Goal: Task Accomplishment & Management: Manage account settings

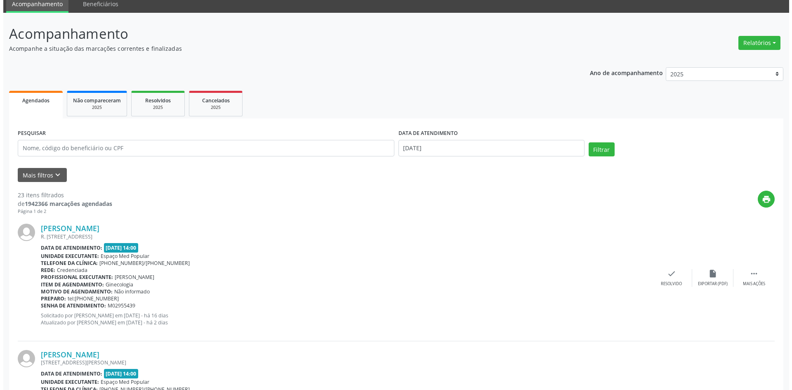
scroll to position [41, 0]
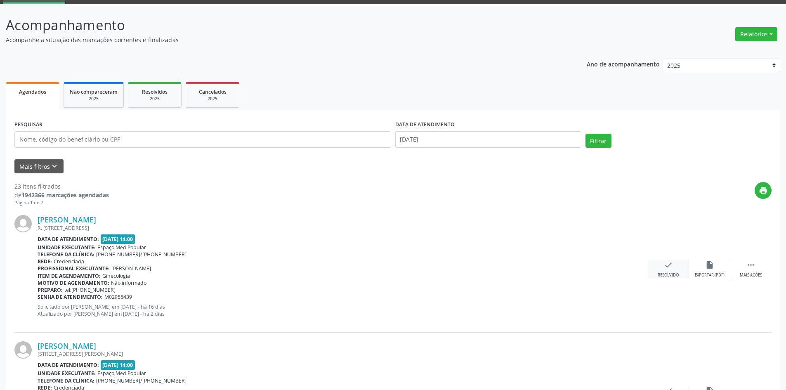
click at [664, 266] on icon "check" at bounding box center [668, 264] width 9 height 9
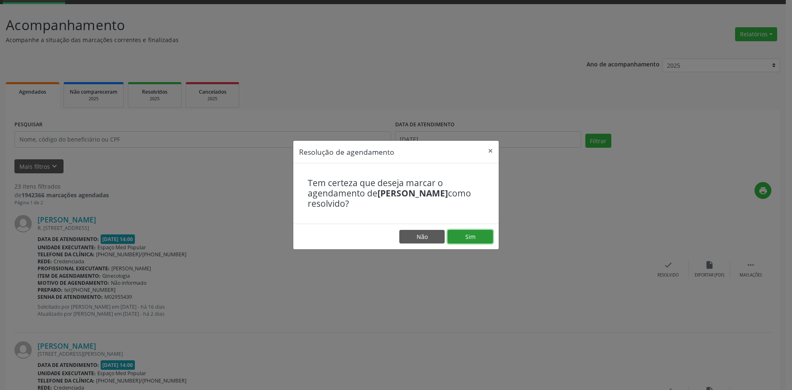
click at [476, 235] on button "Sim" at bounding box center [469, 237] width 45 height 14
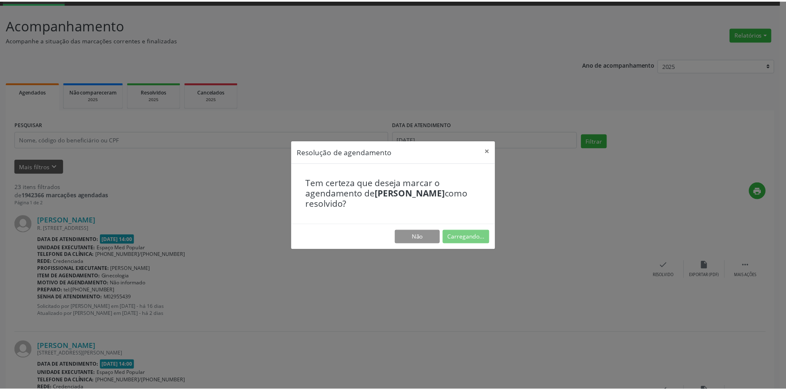
scroll to position [0, 0]
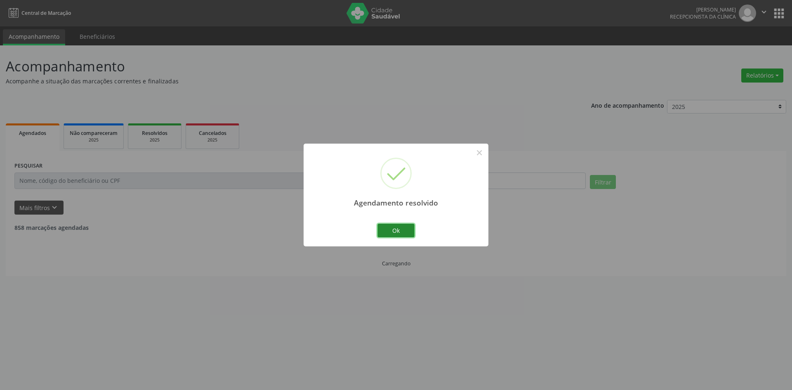
click at [393, 233] on button "Ok" at bounding box center [395, 231] width 37 height 14
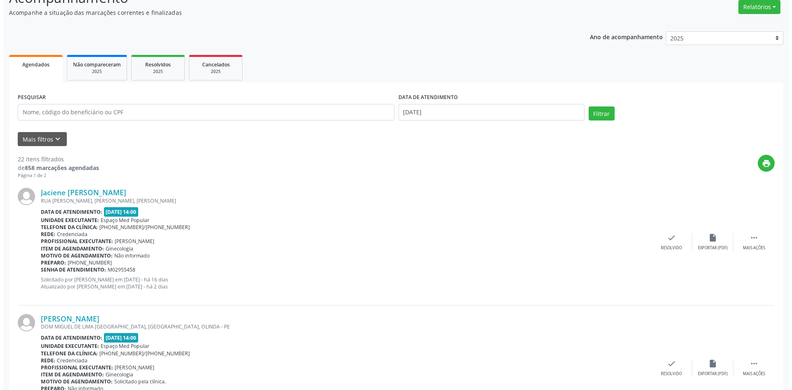
scroll to position [82, 0]
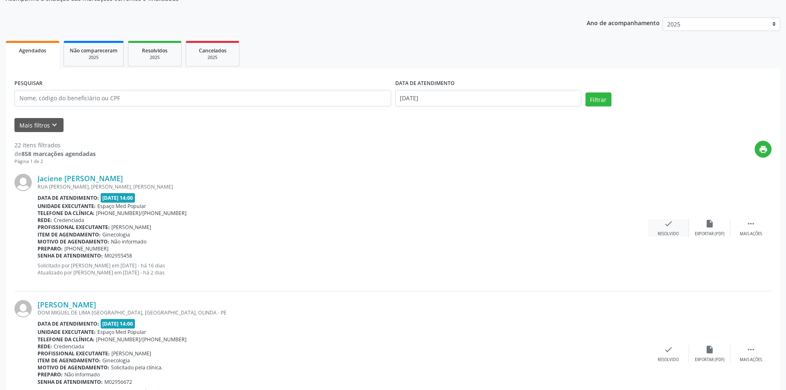
click at [668, 222] on icon "check" at bounding box center [668, 223] width 9 height 9
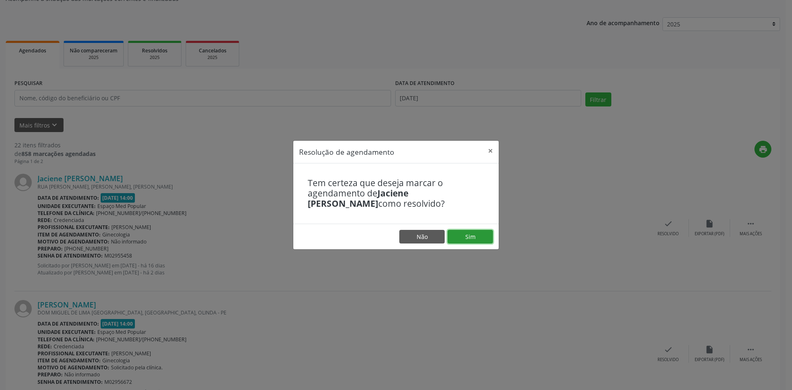
click at [455, 239] on button "Sim" at bounding box center [469, 237] width 45 height 14
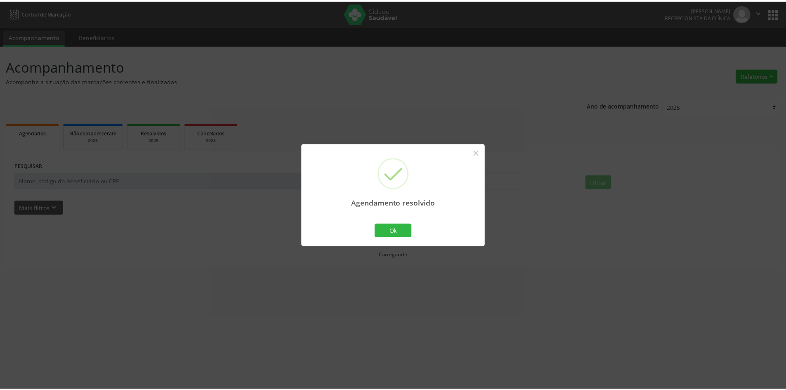
scroll to position [0, 0]
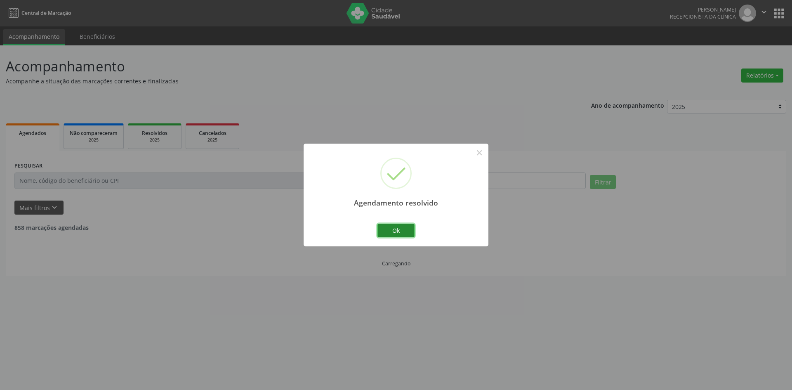
click at [395, 228] on button "Ok" at bounding box center [395, 231] width 37 height 14
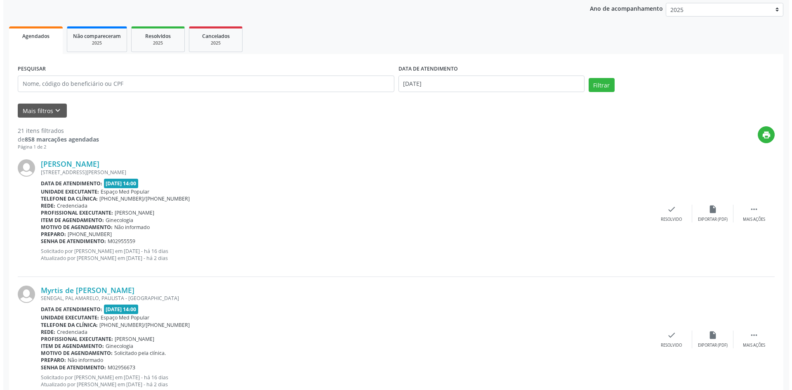
scroll to position [124, 0]
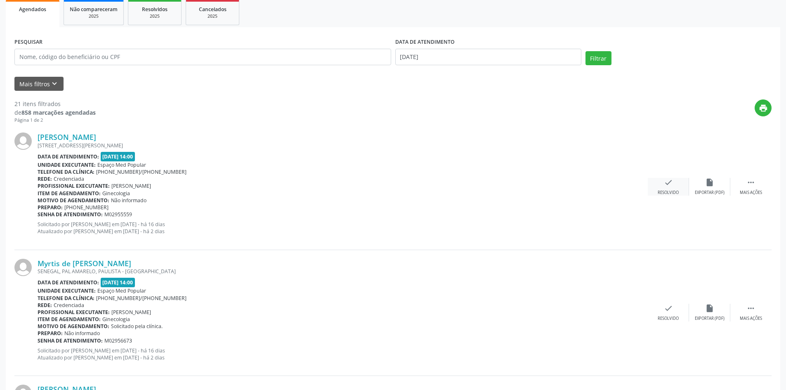
click at [663, 188] on div "check Resolvido" at bounding box center [667, 187] width 41 height 18
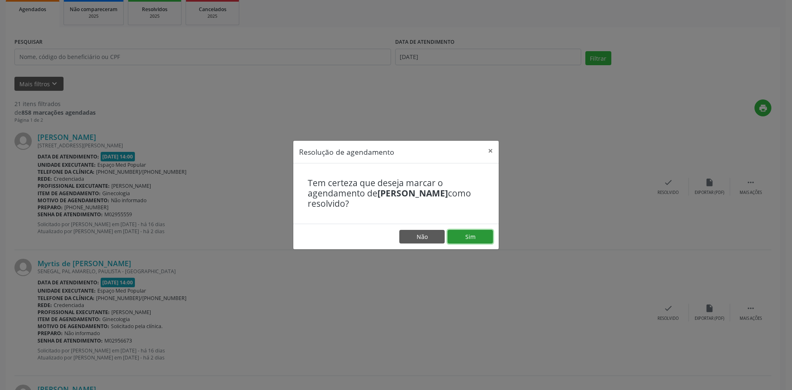
click at [467, 233] on button "Sim" at bounding box center [469, 237] width 45 height 14
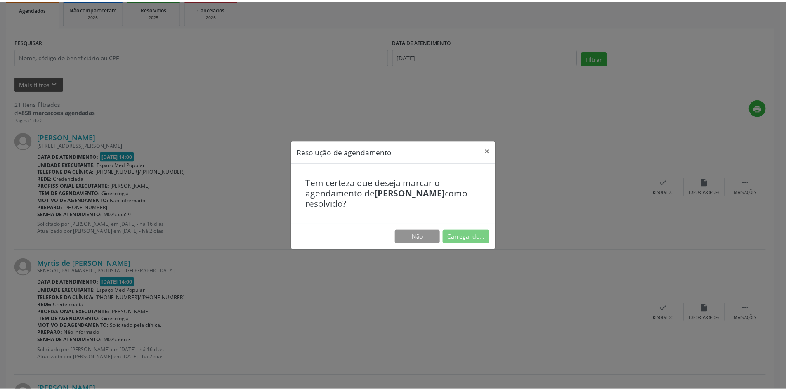
scroll to position [0, 0]
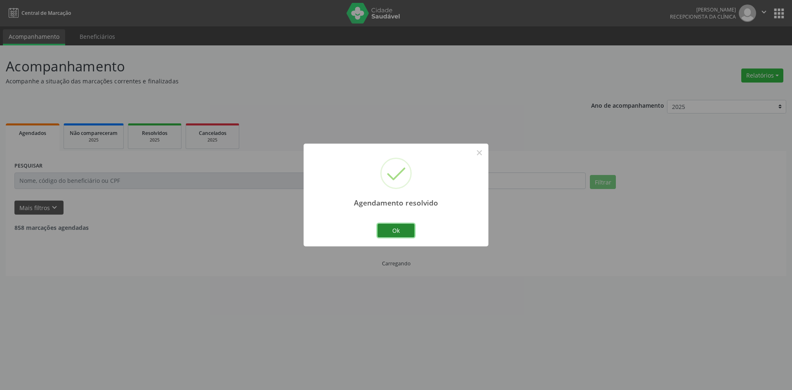
click at [398, 232] on button "Ok" at bounding box center [395, 231] width 37 height 14
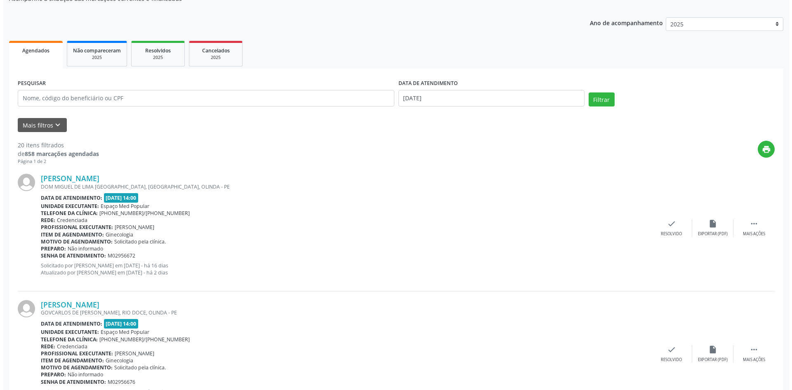
scroll to position [124, 0]
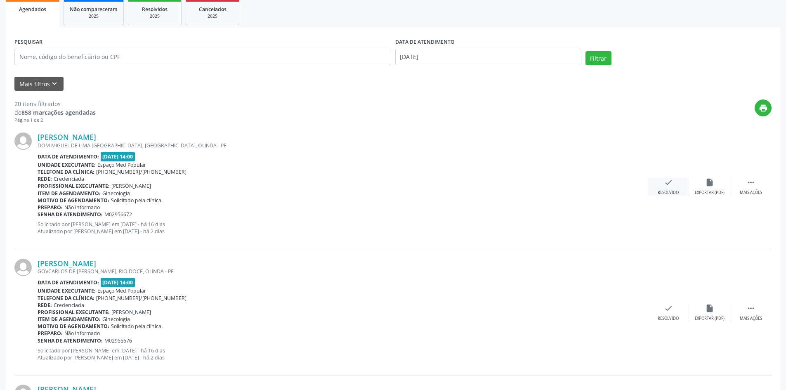
click at [671, 186] on icon "check" at bounding box center [668, 182] width 9 height 9
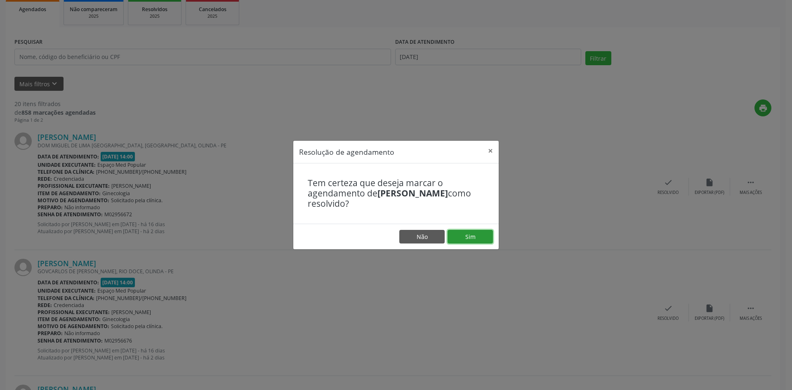
click at [474, 234] on button "Sim" at bounding box center [469, 237] width 45 height 14
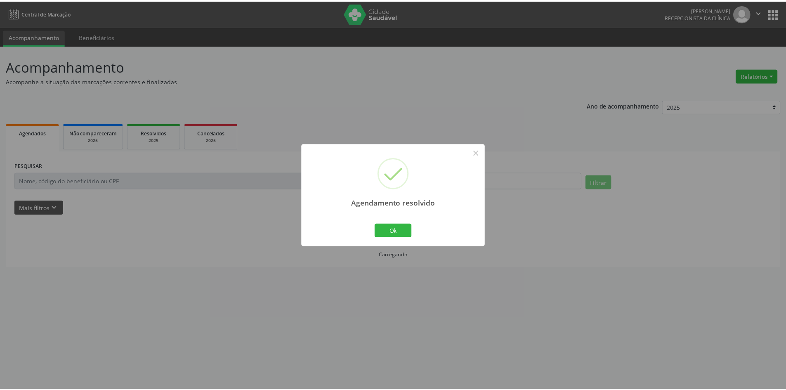
scroll to position [0, 0]
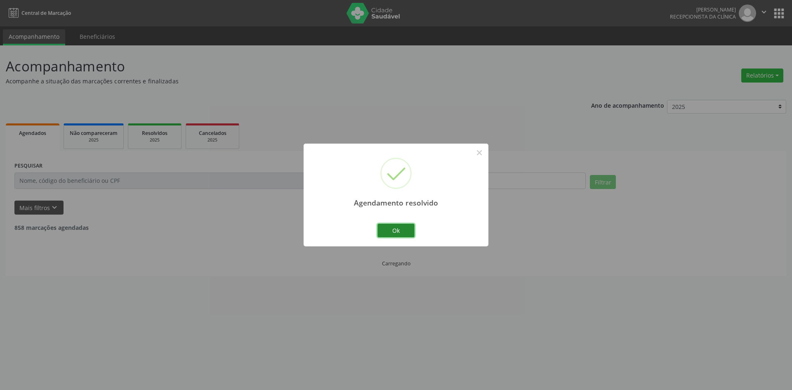
click at [391, 234] on button "Ok" at bounding box center [395, 231] width 37 height 14
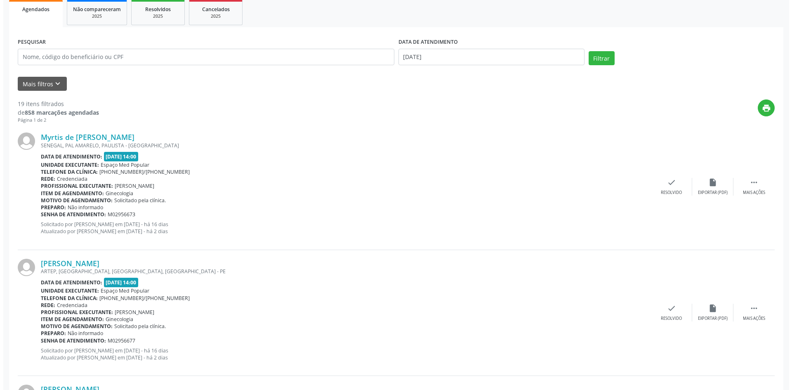
scroll to position [165, 0]
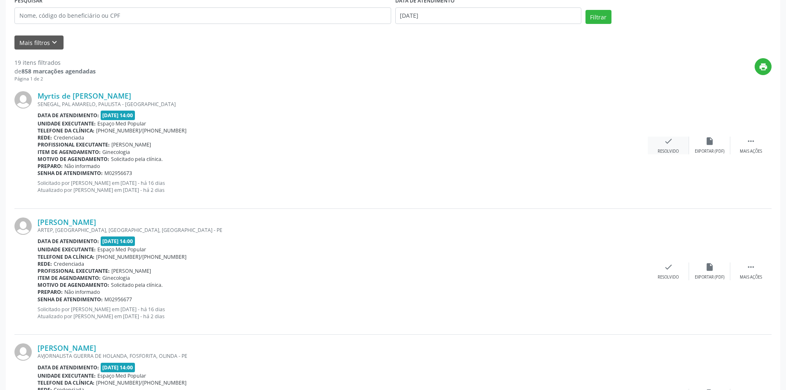
click at [661, 137] on div "check Resolvido" at bounding box center [667, 146] width 41 height 18
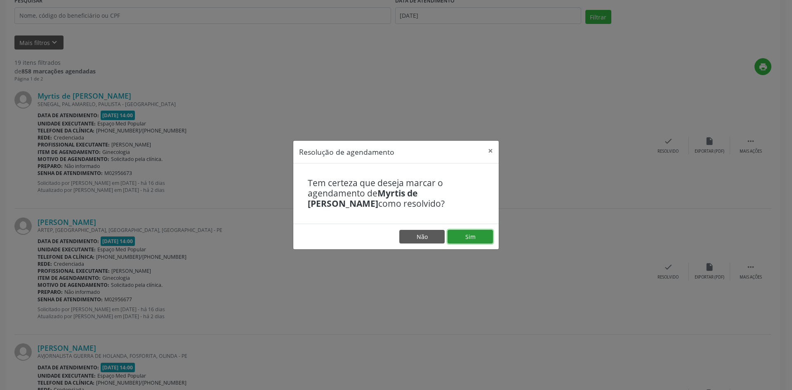
click at [471, 234] on button "Sim" at bounding box center [469, 237] width 45 height 14
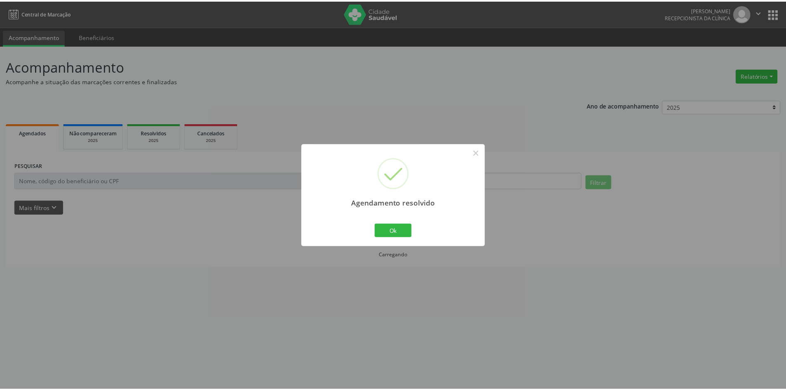
scroll to position [0, 0]
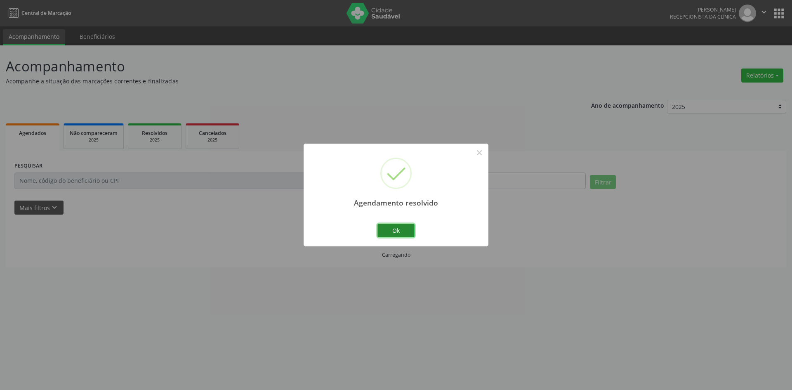
click at [387, 226] on button "Ok" at bounding box center [395, 231] width 37 height 14
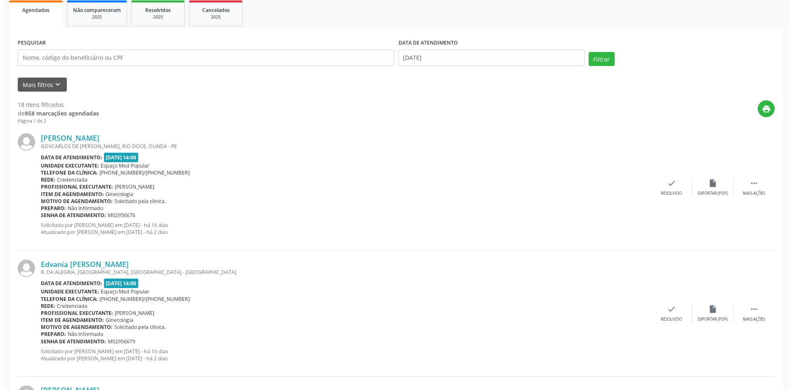
scroll to position [124, 0]
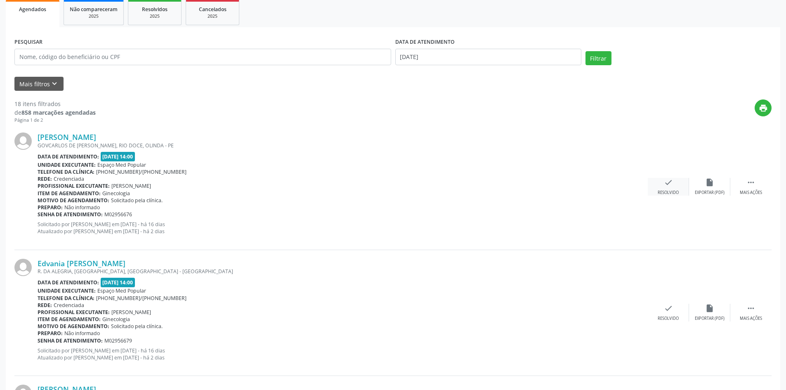
click at [671, 189] on div "check Resolvido" at bounding box center [667, 187] width 41 height 18
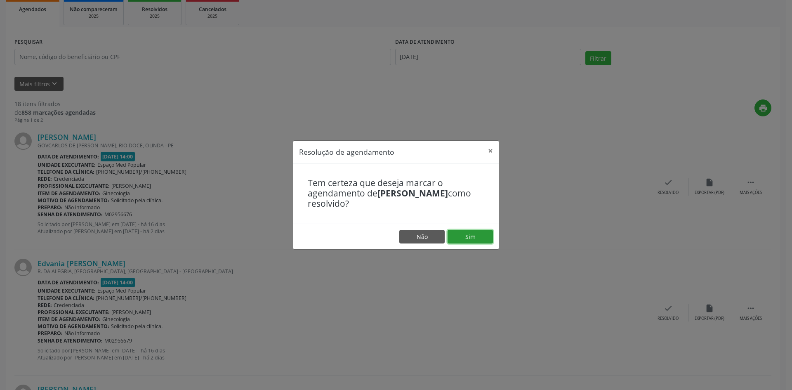
click at [474, 237] on button "Sim" at bounding box center [469, 237] width 45 height 14
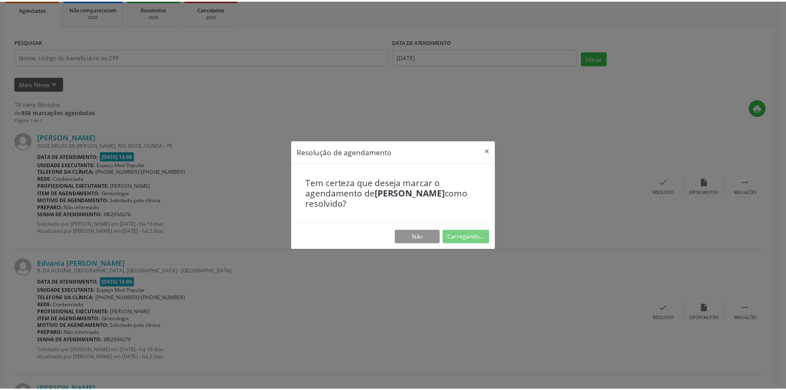
scroll to position [0, 0]
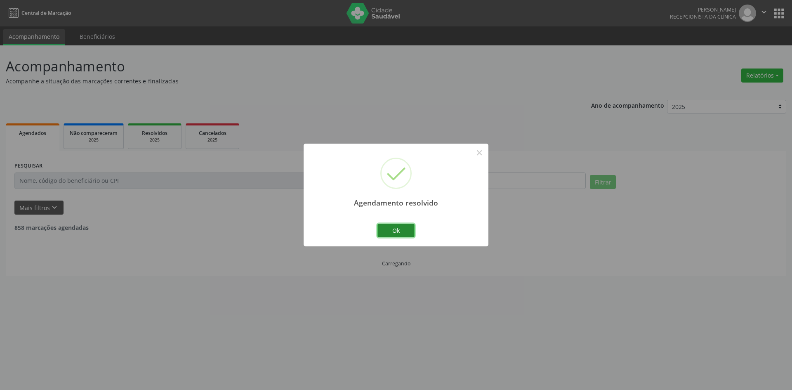
click at [400, 232] on button "Ok" at bounding box center [395, 231] width 37 height 14
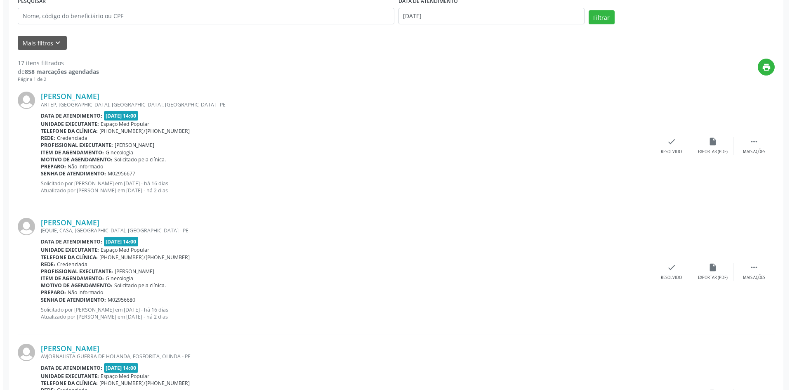
scroll to position [165, 0]
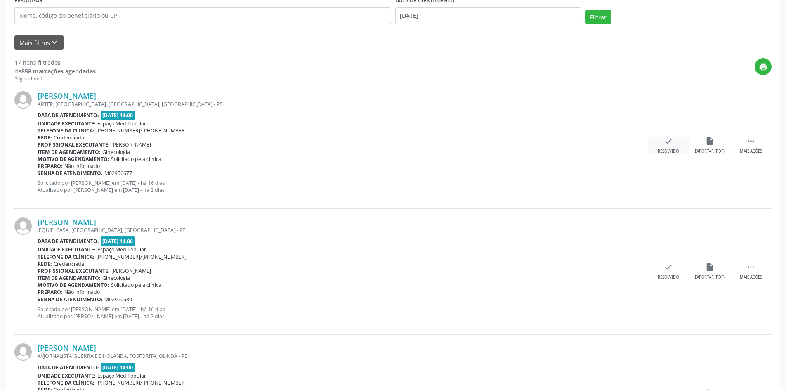
click at [663, 144] on div "check Resolvido" at bounding box center [667, 146] width 41 height 18
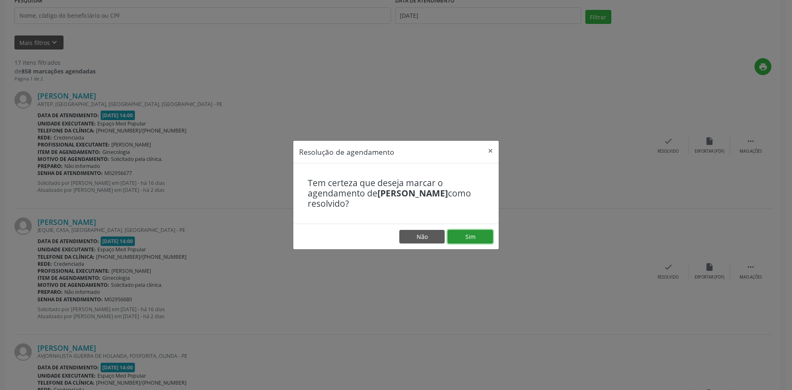
click at [465, 239] on button "Sim" at bounding box center [469, 237] width 45 height 14
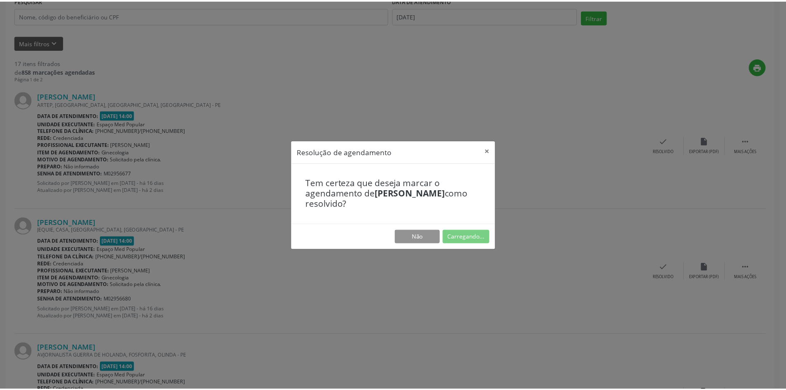
scroll to position [0, 0]
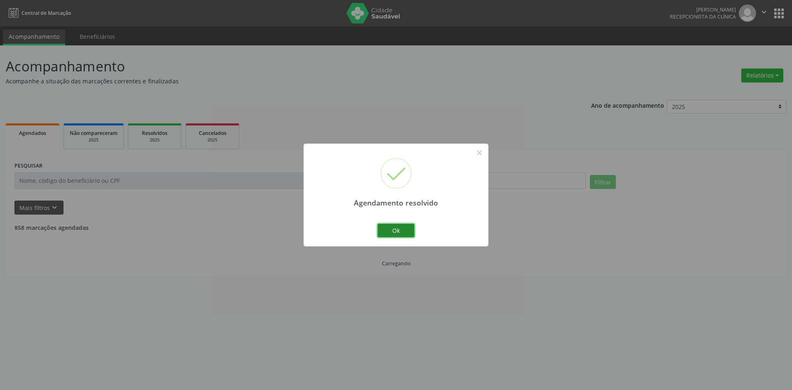
click at [391, 226] on button "Ok" at bounding box center [395, 231] width 37 height 14
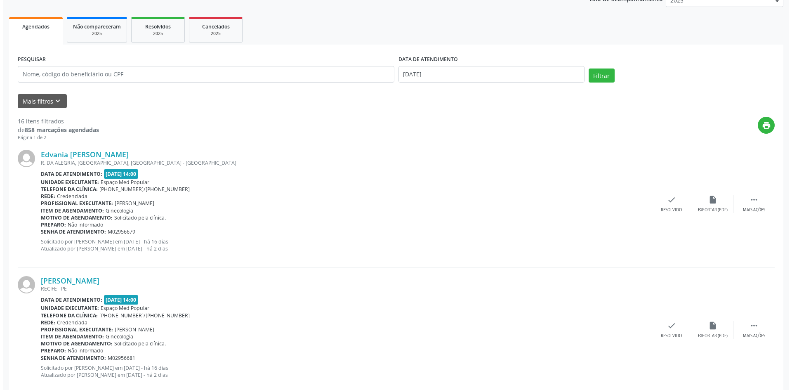
scroll to position [124, 0]
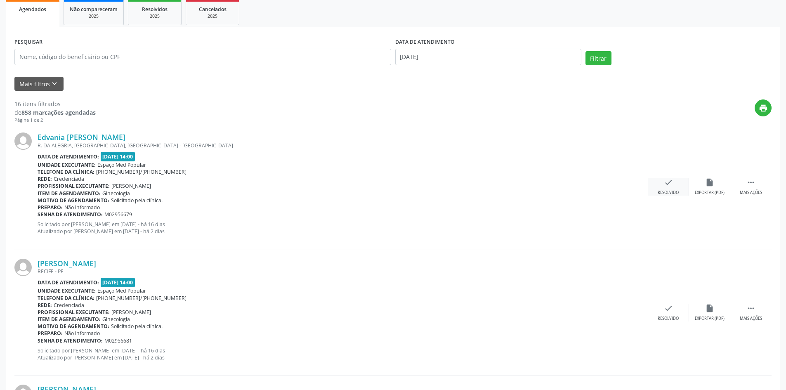
click at [678, 190] on div "Resolvido" at bounding box center [667, 193] width 21 height 6
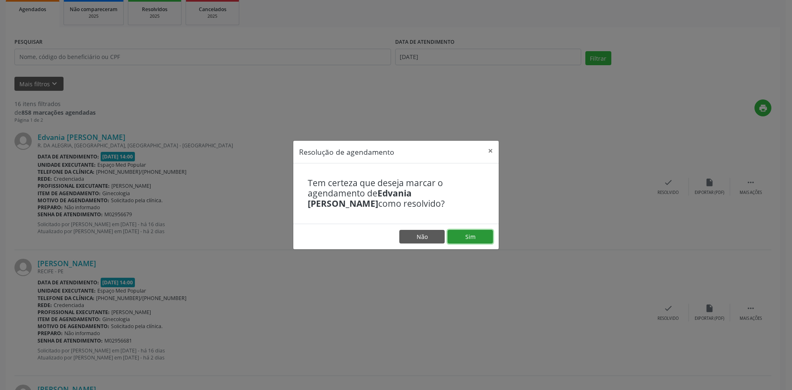
click at [470, 240] on button "Sim" at bounding box center [469, 237] width 45 height 14
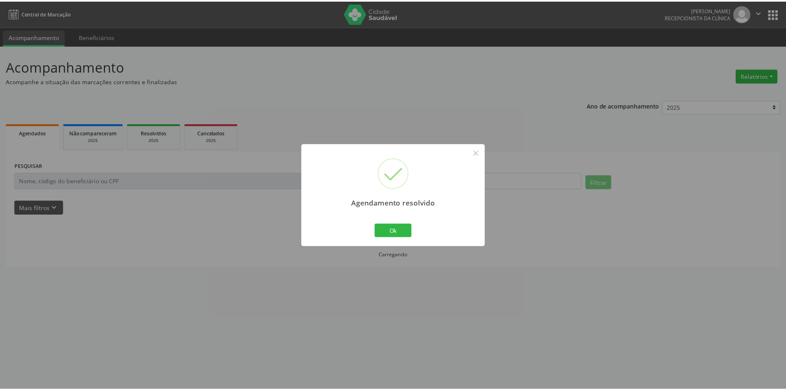
scroll to position [0, 0]
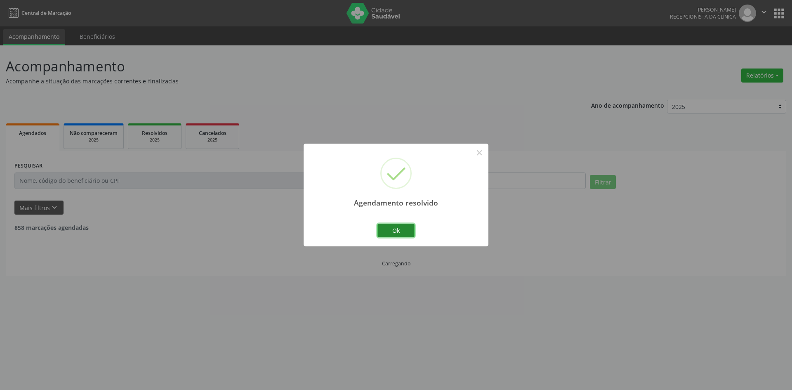
click at [403, 233] on button "Ok" at bounding box center [395, 231] width 37 height 14
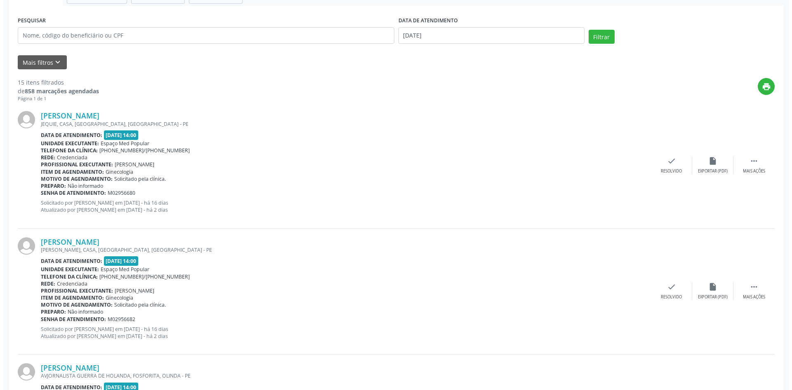
scroll to position [165, 0]
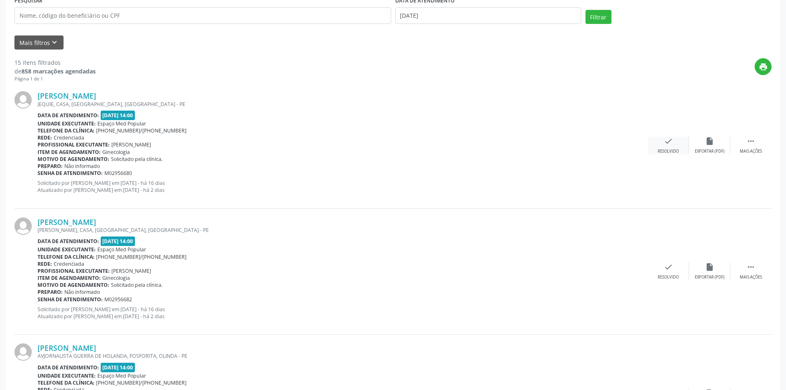
click at [662, 141] on div "check Resolvido" at bounding box center [667, 146] width 41 height 18
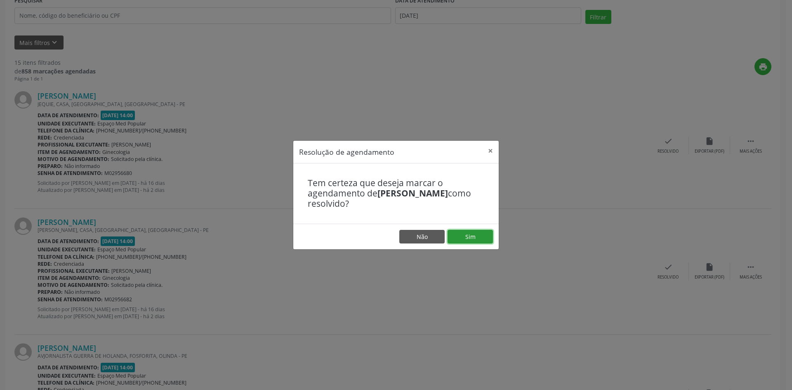
click at [456, 235] on button "Sim" at bounding box center [469, 237] width 45 height 14
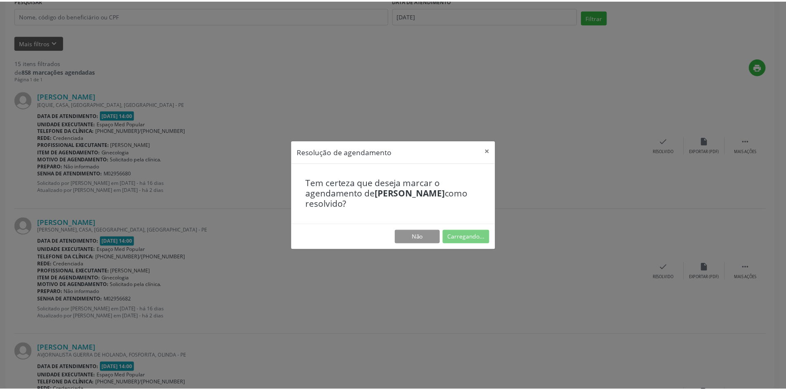
scroll to position [0, 0]
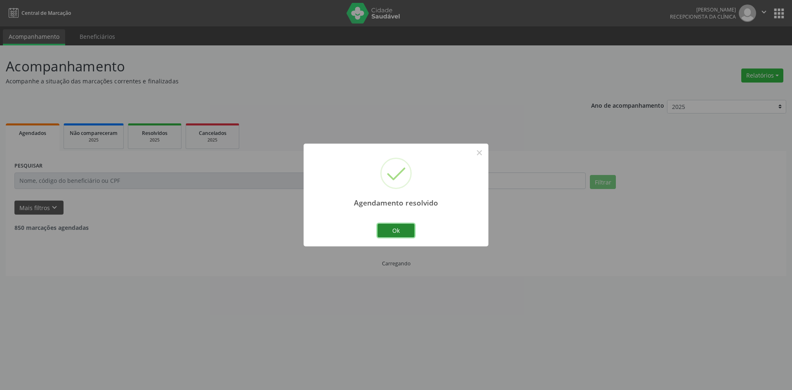
click at [390, 226] on button "Ok" at bounding box center [395, 231] width 37 height 14
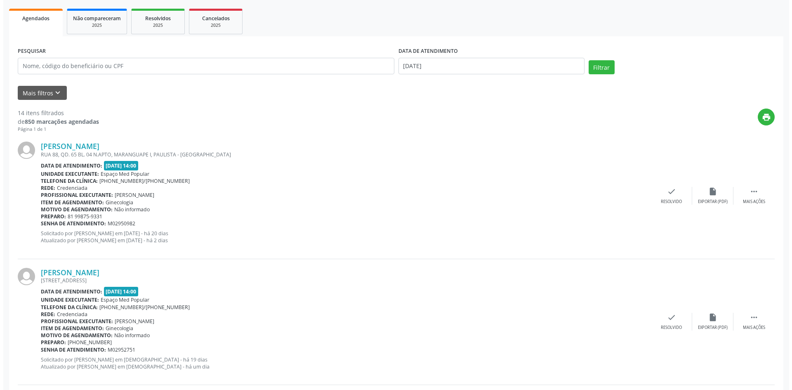
scroll to position [124, 0]
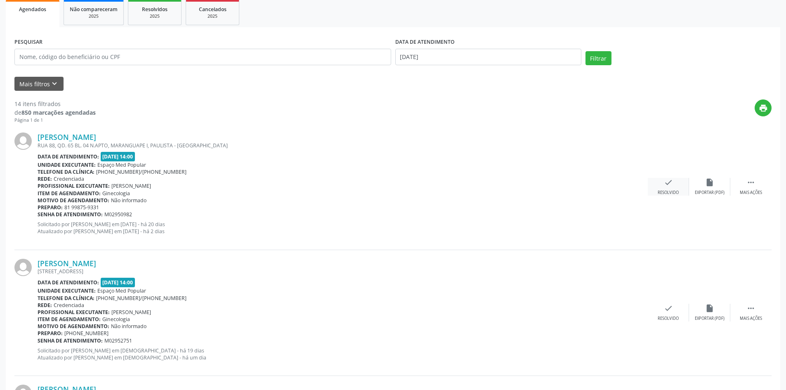
click at [660, 183] on div "check Resolvido" at bounding box center [667, 187] width 41 height 18
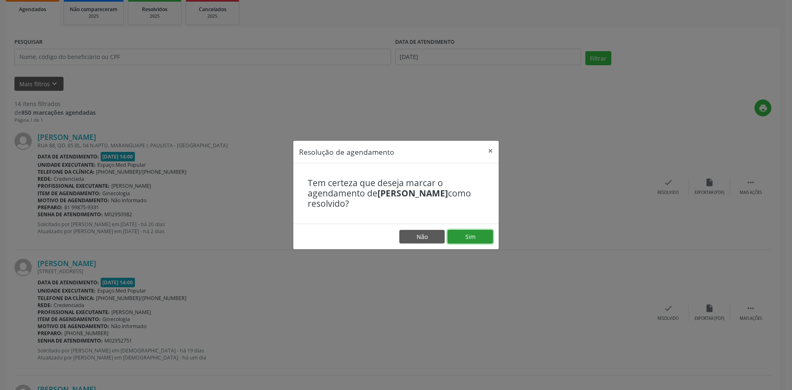
click at [456, 235] on button "Sim" at bounding box center [469, 237] width 45 height 14
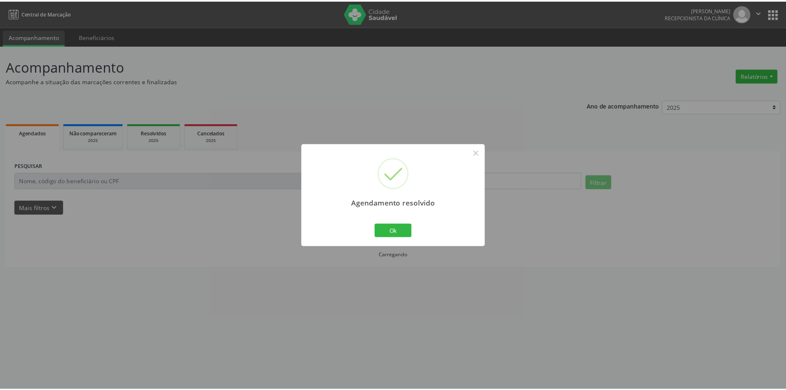
scroll to position [0, 0]
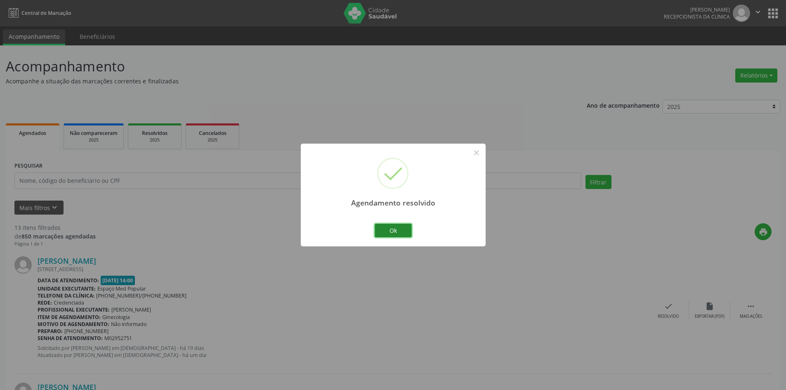
click at [404, 228] on button "Ok" at bounding box center [392, 231] width 37 height 14
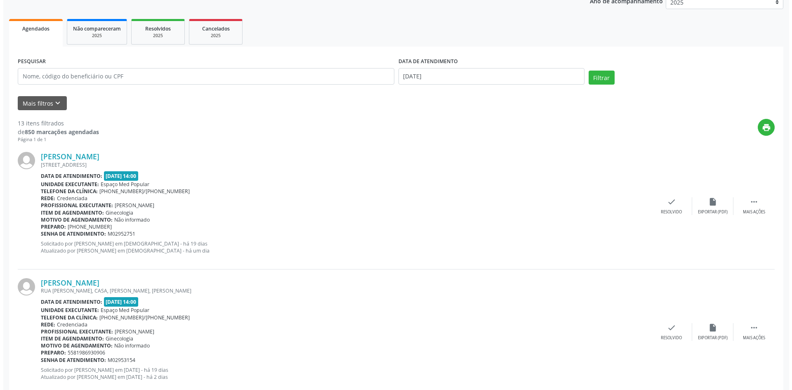
scroll to position [124, 0]
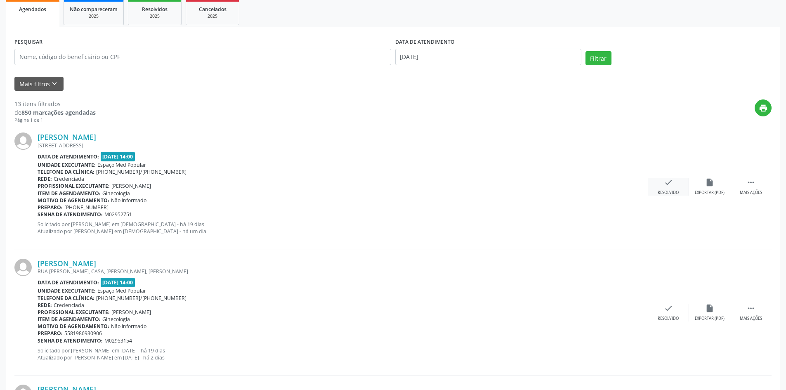
click at [669, 182] on icon "check" at bounding box center [668, 182] width 9 height 9
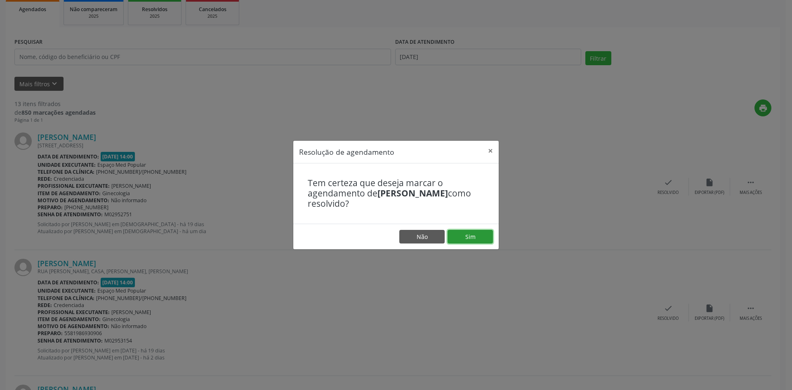
click at [483, 235] on button "Sim" at bounding box center [469, 237] width 45 height 14
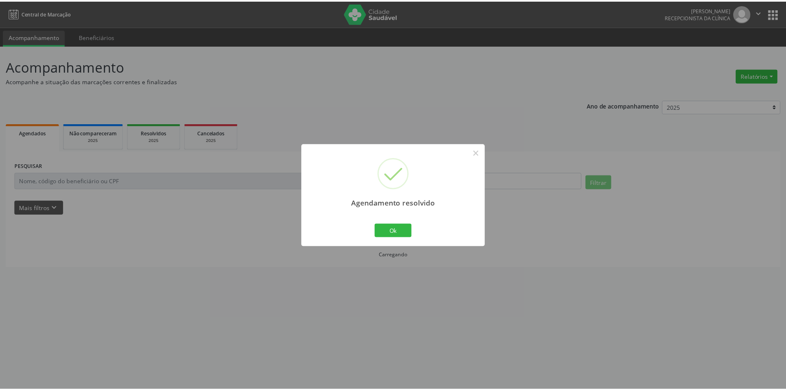
scroll to position [0, 0]
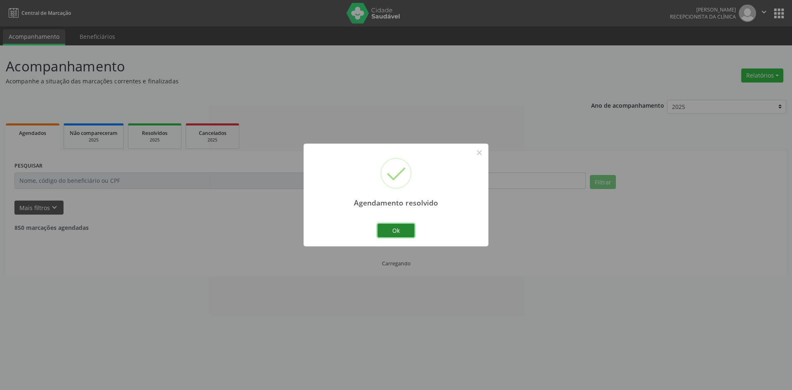
click at [406, 227] on button "Ok" at bounding box center [395, 231] width 37 height 14
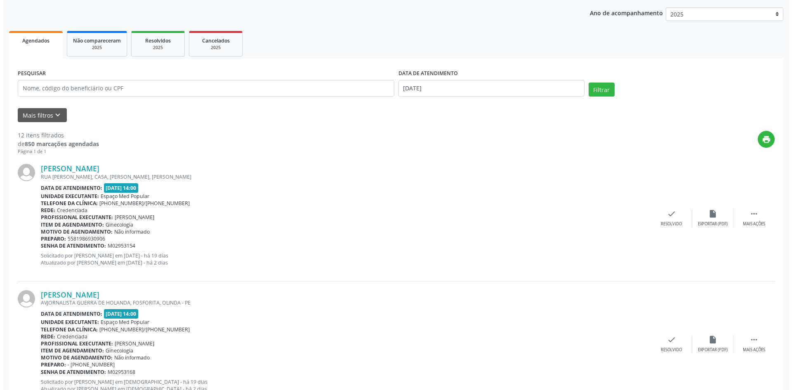
scroll to position [165, 0]
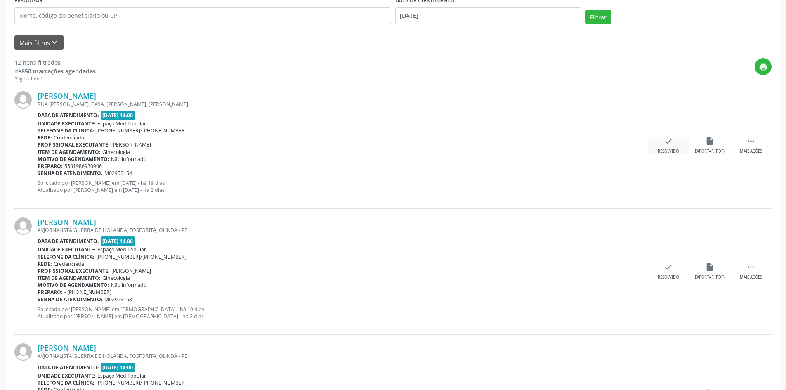
click at [669, 142] on icon "check" at bounding box center [668, 141] width 9 height 9
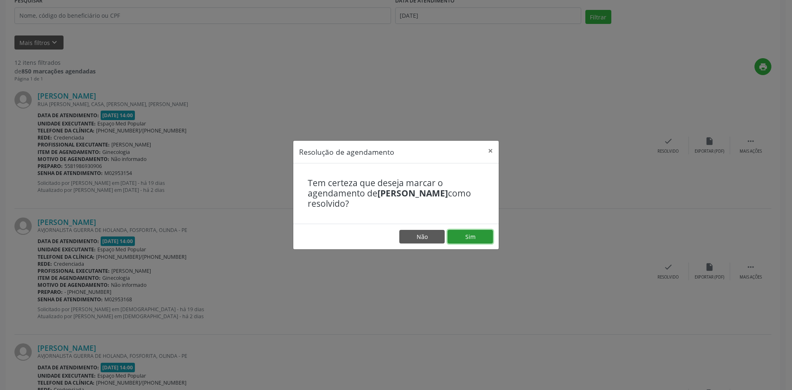
click at [486, 233] on button "Sim" at bounding box center [469, 237] width 45 height 14
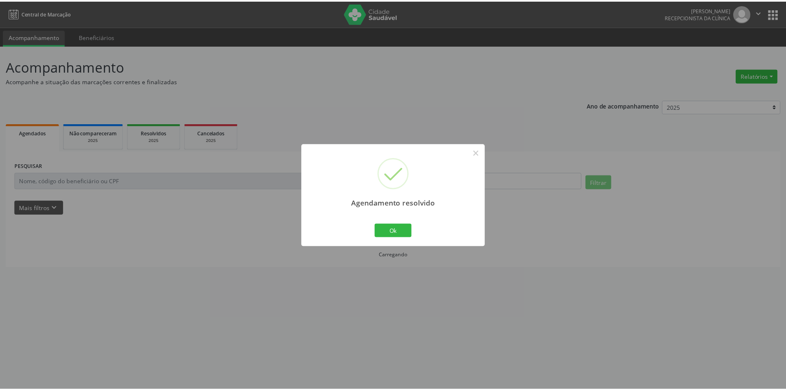
scroll to position [0, 0]
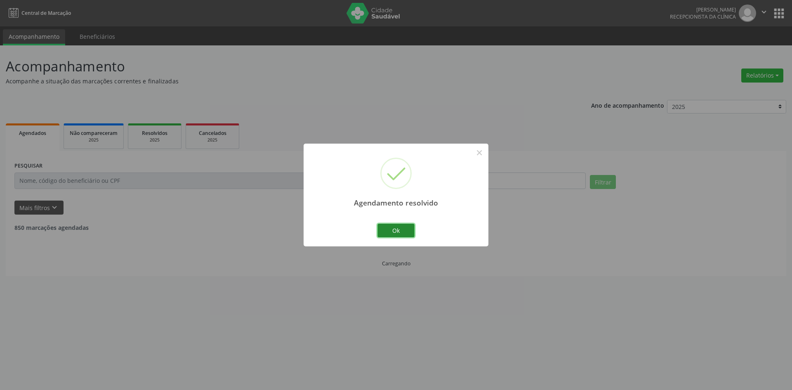
click at [411, 228] on button "Ok" at bounding box center [395, 231] width 37 height 14
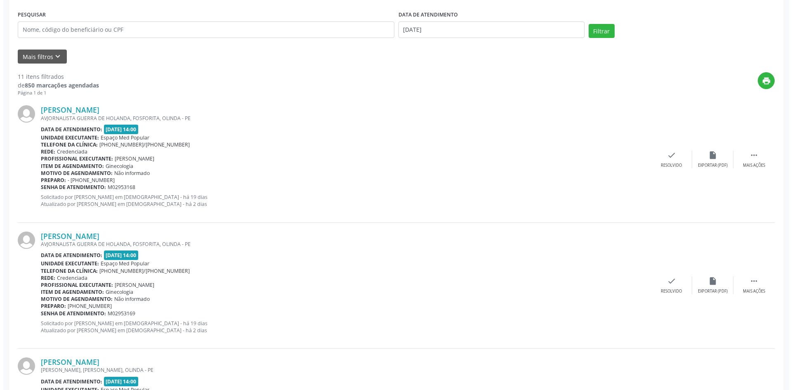
scroll to position [165, 0]
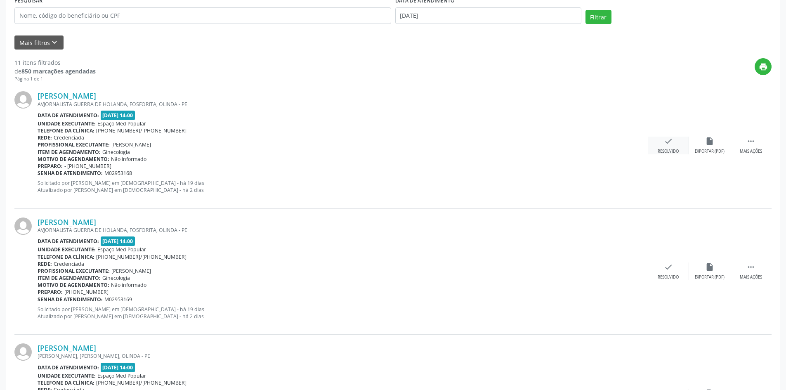
click at [666, 143] on icon "check" at bounding box center [668, 141] width 9 height 9
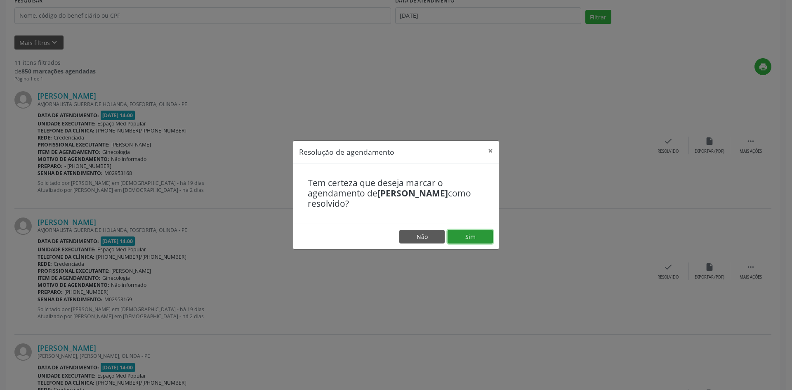
click at [483, 231] on button "Sim" at bounding box center [469, 237] width 45 height 14
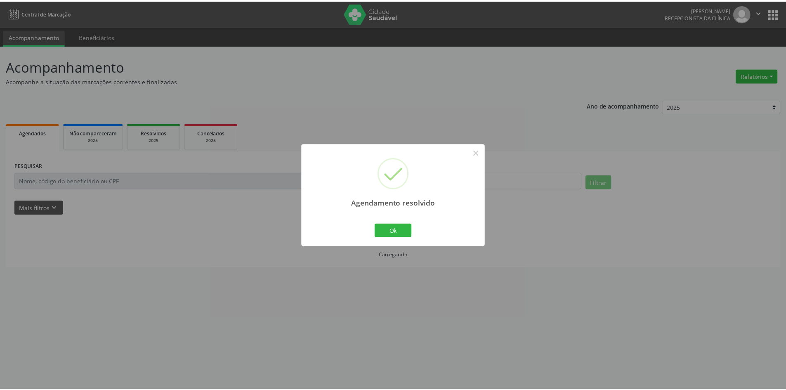
scroll to position [0, 0]
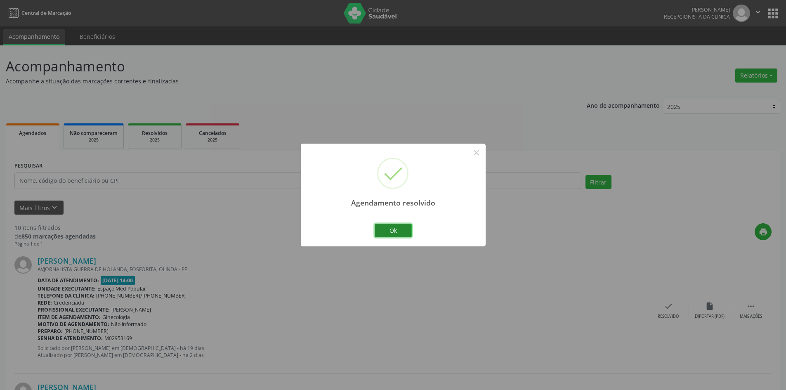
click at [411, 232] on button "Ok" at bounding box center [392, 231] width 37 height 14
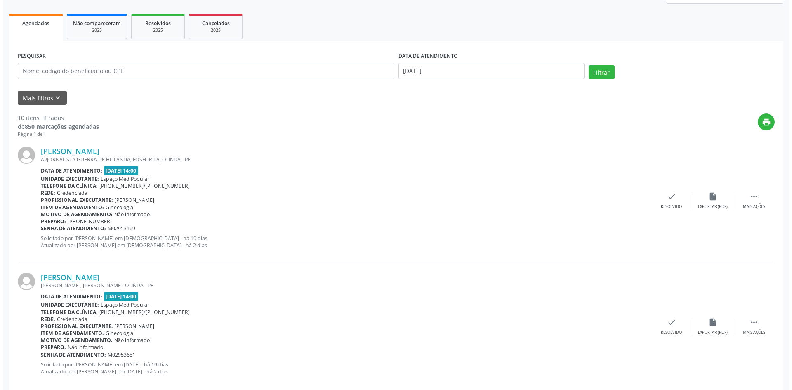
scroll to position [124, 0]
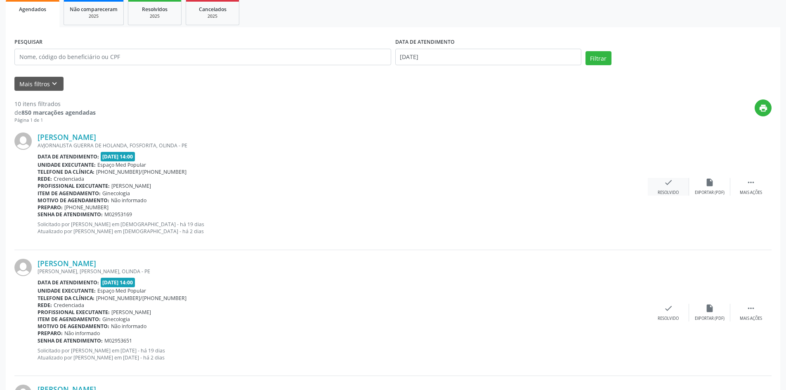
click at [672, 184] on icon "check" at bounding box center [668, 182] width 9 height 9
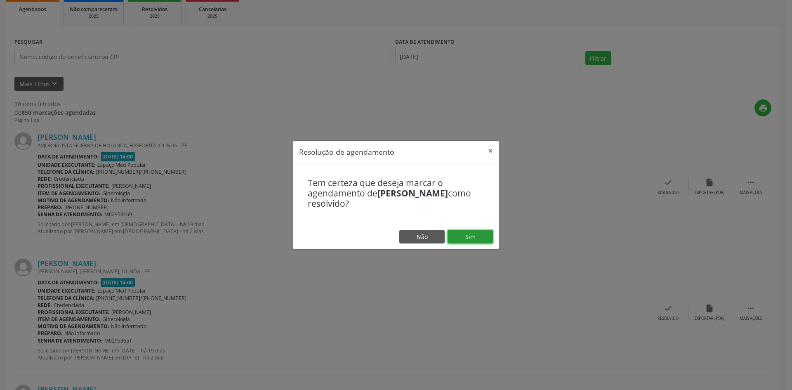
click at [481, 235] on button "Sim" at bounding box center [469, 237] width 45 height 14
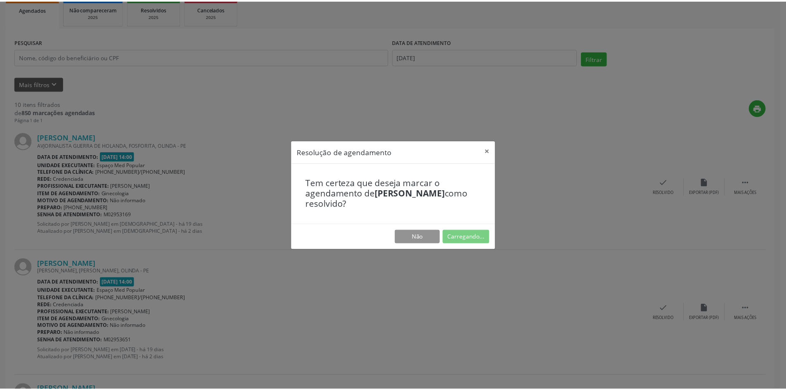
scroll to position [0, 0]
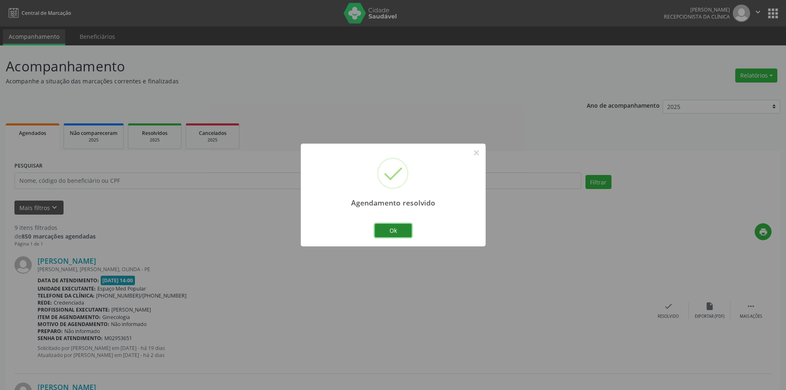
click at [387, 224] on button "Ok" at bounding box center [392, 231] width 37 height 14
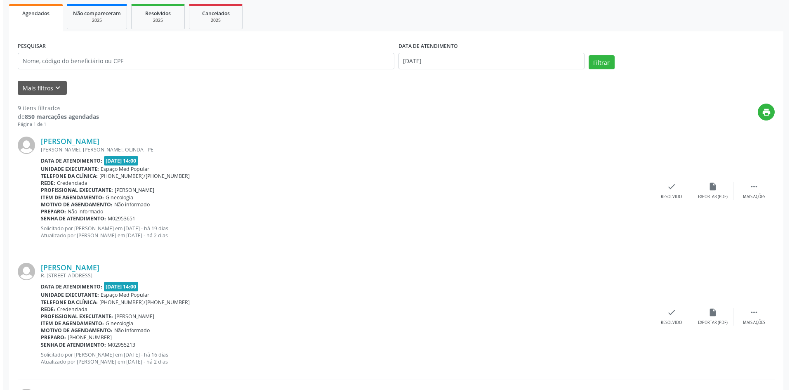
scroll to position [124, 0]
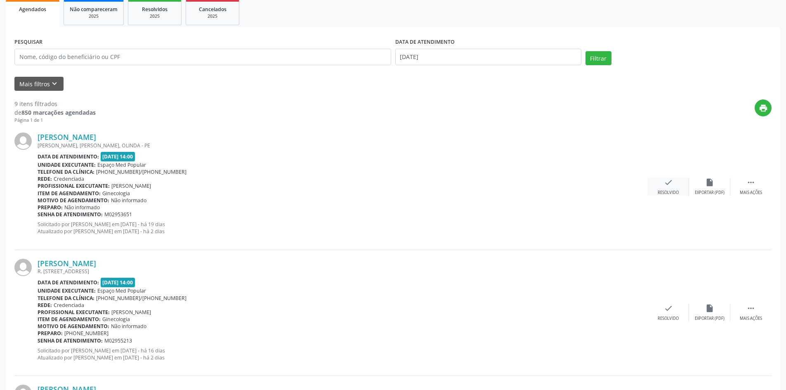
click at [664, 185] on icon "check" at bounding box center [668, 182] width 9 height 9
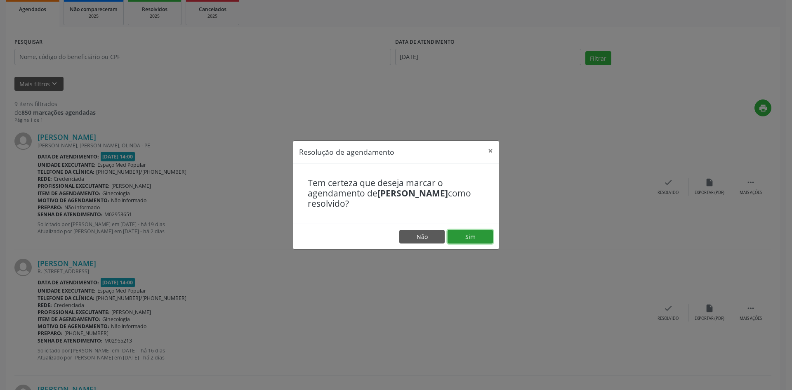
click at [451, 237] on button "Sim" at bounding box center [469, 237] width 45 height 14
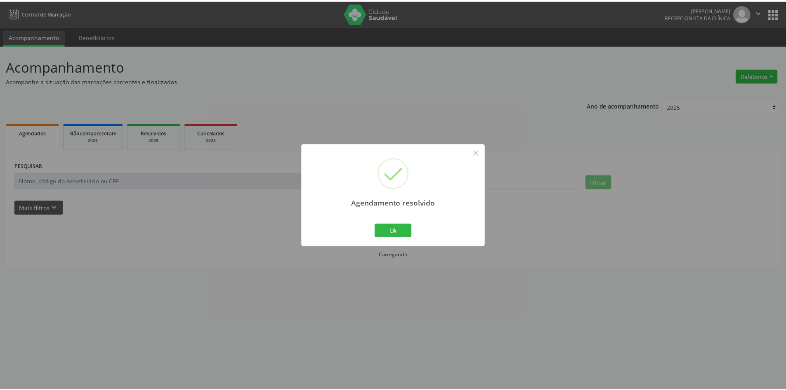
scroll to position [0, 0]
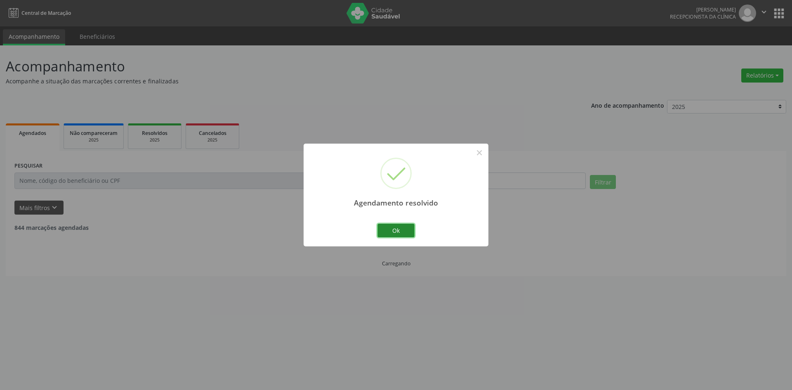
click at [380, 228] on button "Ok" at bounding box center [395, 231] width 37 height 14
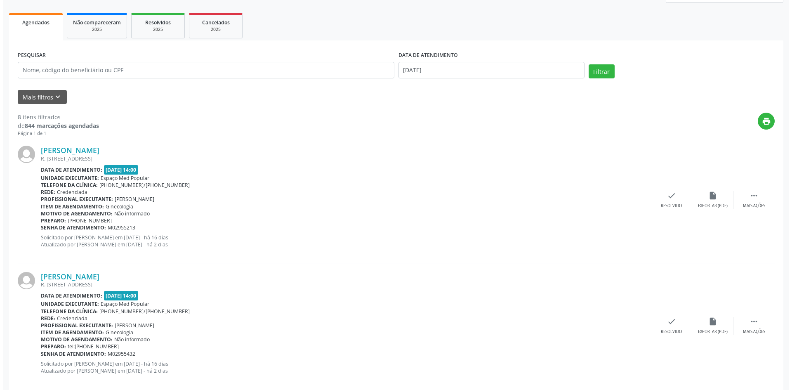
scroll to position [124, 0]
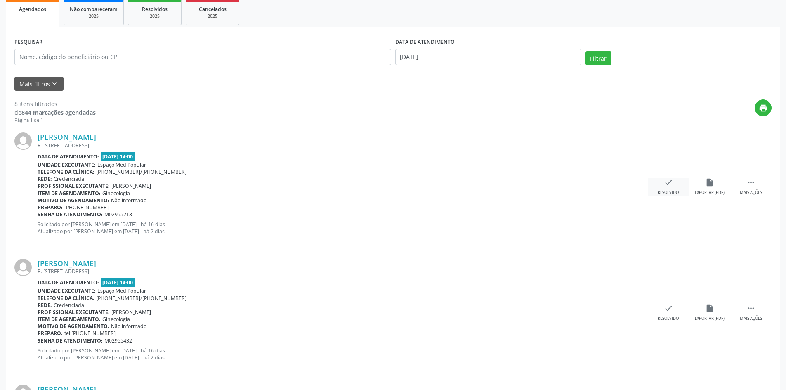
click at [660, 187] on div "check Resolvido" at bounding box center [667, 187] width 41 height 18
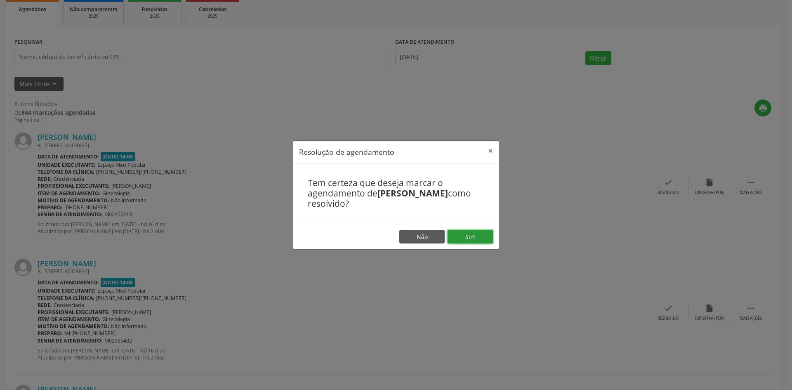
click at [474, 235] on button "Sim" at bounding box center [469, 237] width 45 height 14
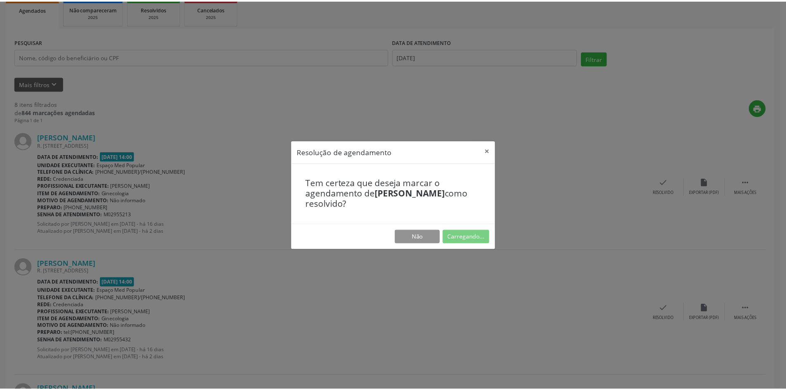
scroll to position [0, 0]
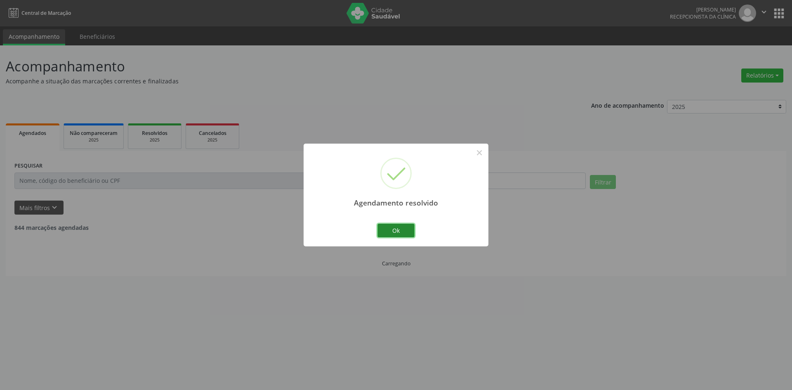
click at [396, 229] on button "Ok" at bounding box center [395, 231] width 37 height 14
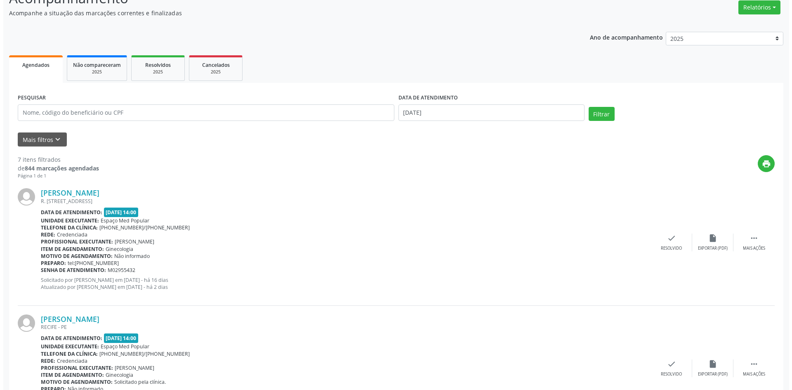
scroll to position [82, 0]
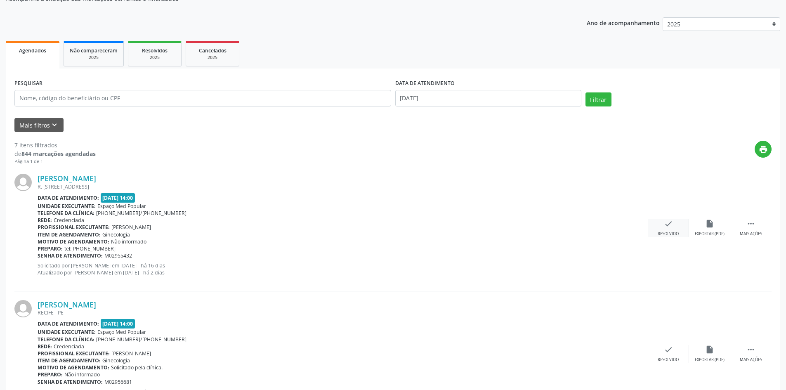
click at [661, 220] on div "check Resolvido" at bounding box center [667, 228] width 41 height 18
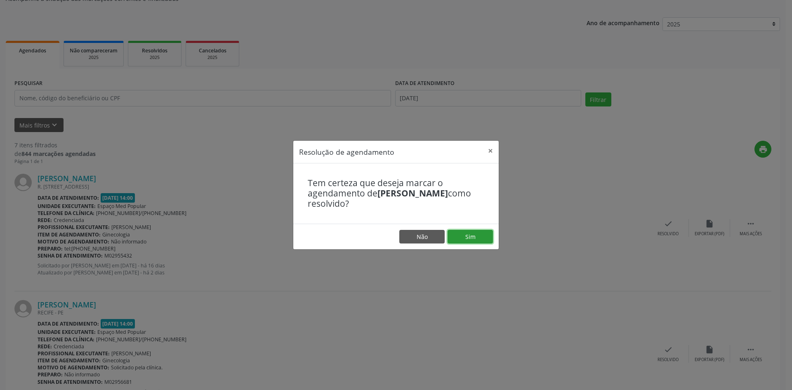
click at [483, 233] on button "Sim" at bounding box center [469, 237] width 45 height 14
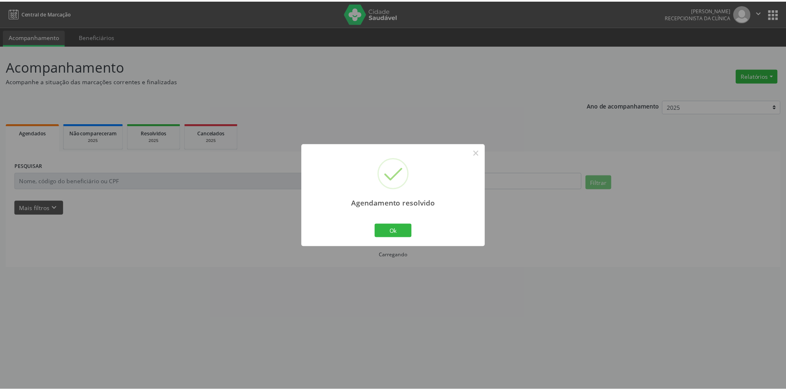
scroll to position [0, 0]
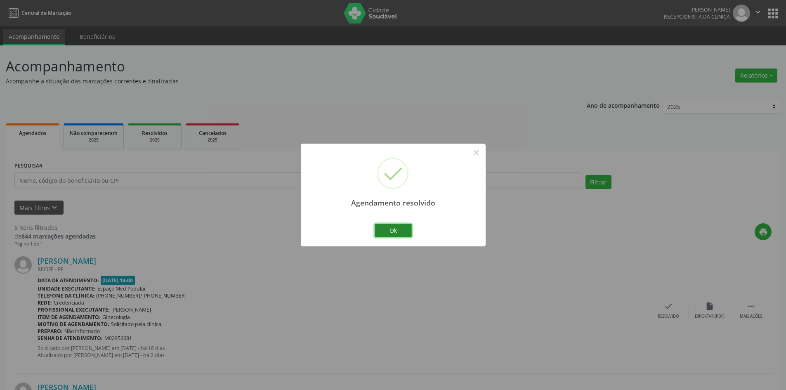
click at [411, 229] on button "Ok" at bounding box center [392, 231] width 37 height 14
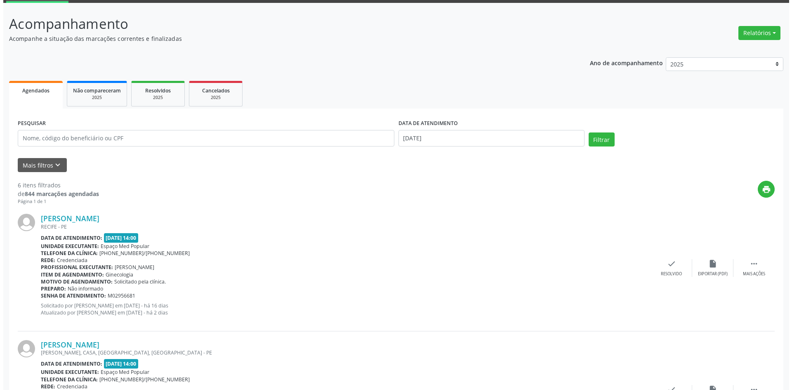
scroll to position [82, 0]
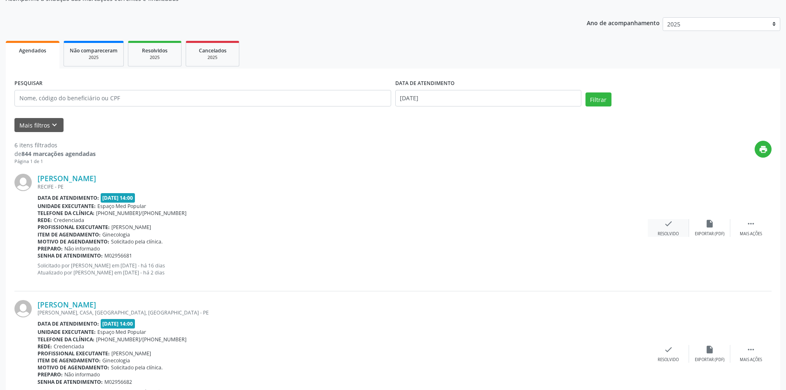
click at [666, 230] on div "check Resolvido" at bounding box center [667, 228] width 41 height 18
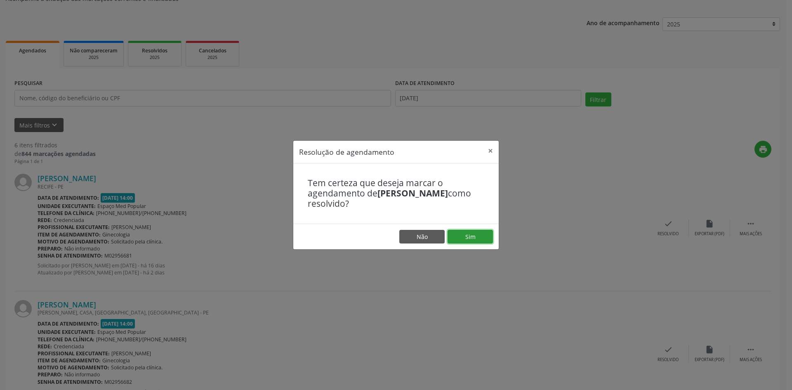
click at [488, 236] on button "Sim" at bounding box center [469, 237] width 45 height 14
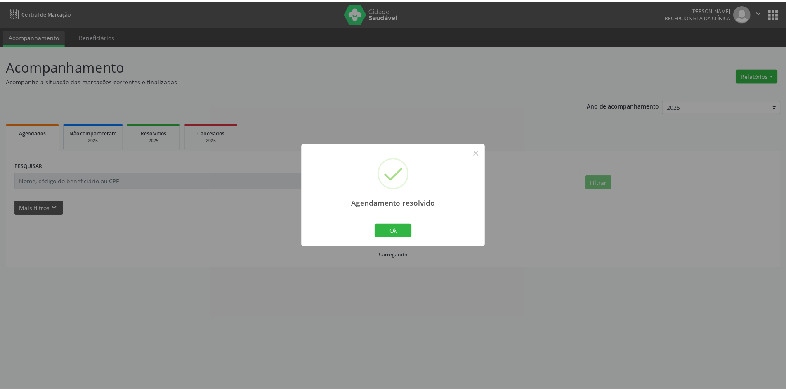
scroll to position [0, 0]
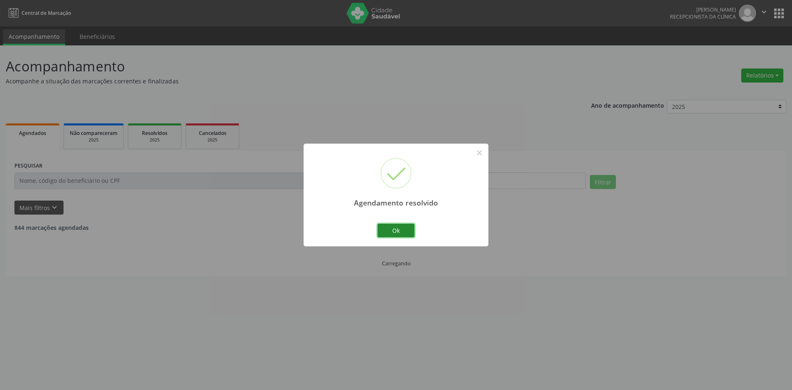
click at [391, 232] on button "Ok" at bounding box center [395, 231] width 37 height 14
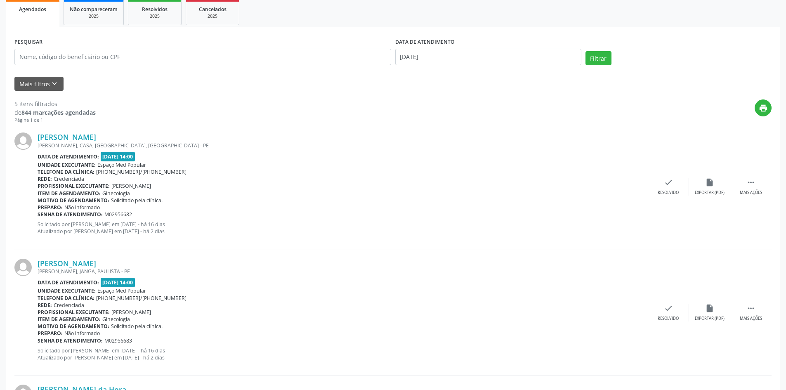
scroll to position [165, 0]
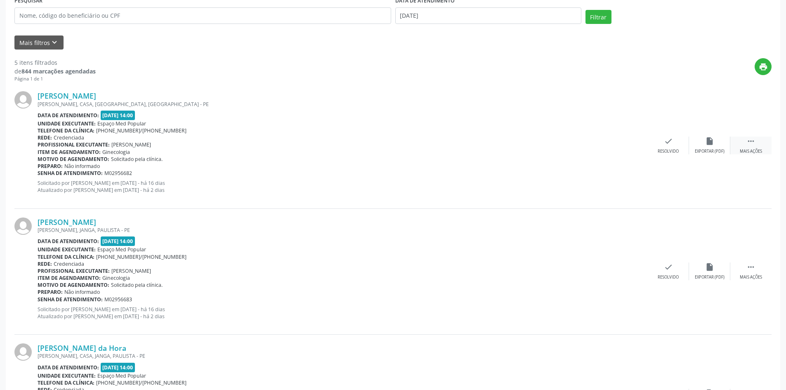
click at [739, 144] on div " Mais ações" at bounding box center [750, 146] width 41 height 18
click at [705, 154] on div "Não compareceu" at bounding box center [709, 151] width 35 height 6
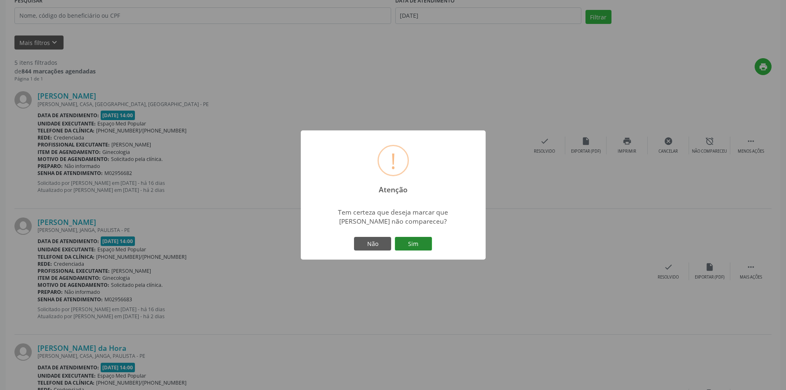
click at [414, 243] on button "Sim" at bounding box center [413, 244] width 37 height 14
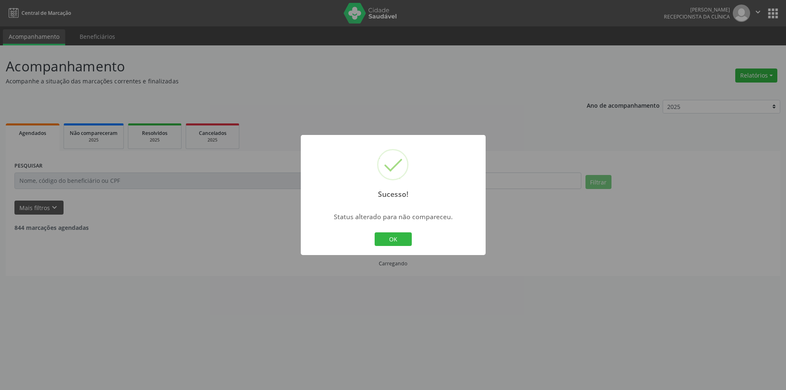
scroll to position [0, 0]
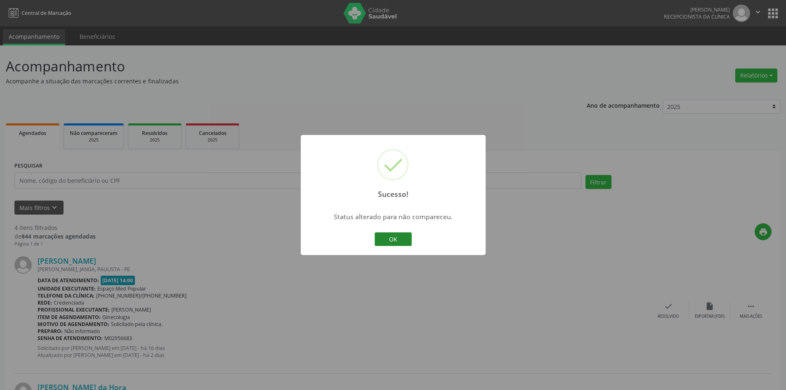
click at [405, 239] on button "OK" at bounding box center [392, 239] width 37 height 14
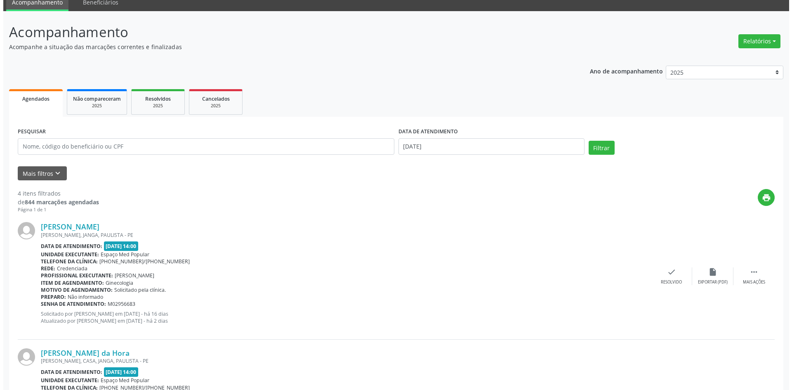
scroll to position [82, 0]
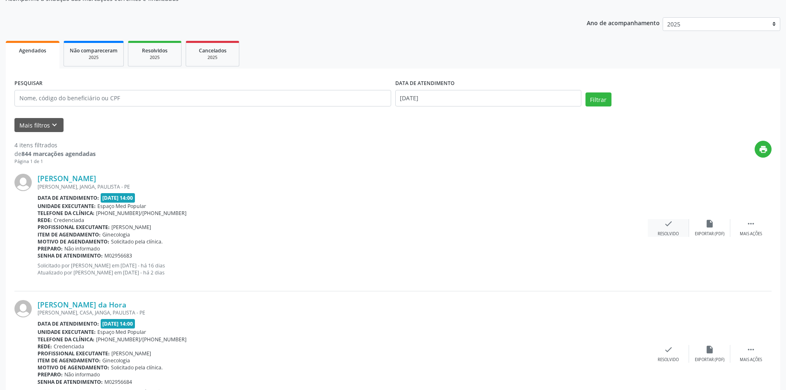
click at [671, 228] on div "check Resolvido" at bounding box center [667, 228] width 41 height 18
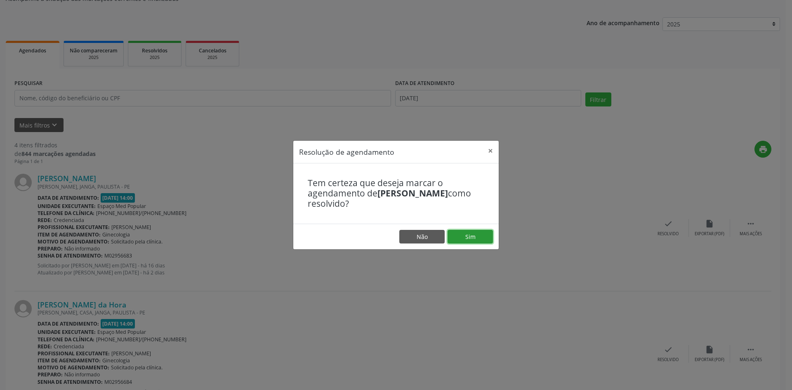
click at [483, 233] on button "Sim" at bounding box center [469, 237] width 45 height 14
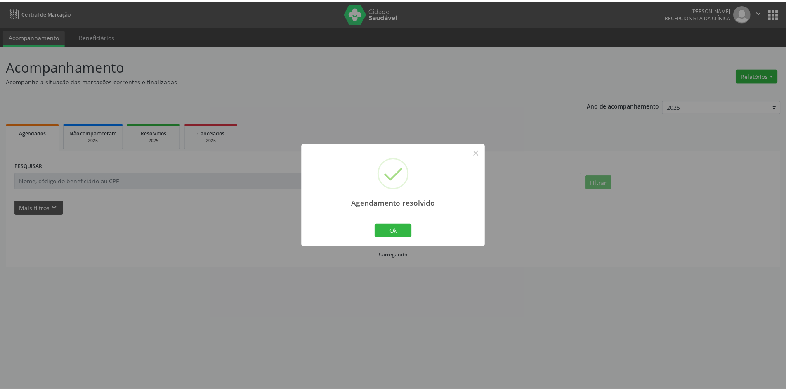
scroll to position [0, 0]
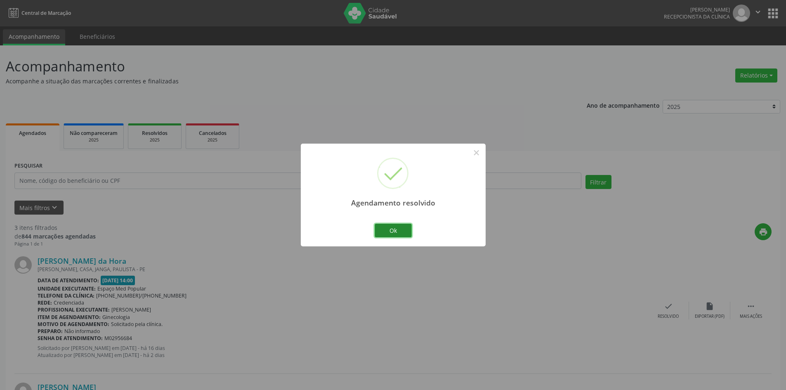
click at [402, 227] on button "Ok" at bounding box center [392, 231] width 37 height 14
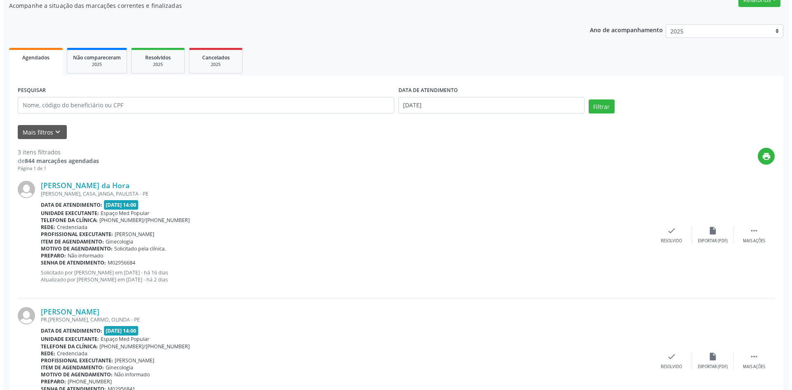
scroll to position [82, 0]
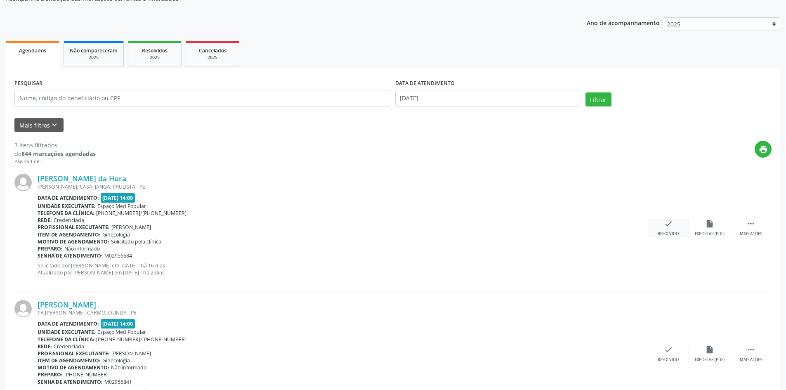
click at [668, 233] on div "Resolvido" at bounding box center [667, 234] width 21 height 6
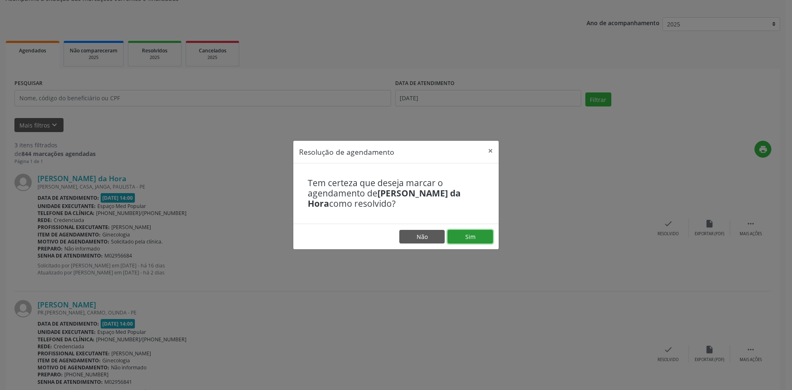
click at [476, 238] on button "Sim" at bounding box center [469, 237] width 45 height 14
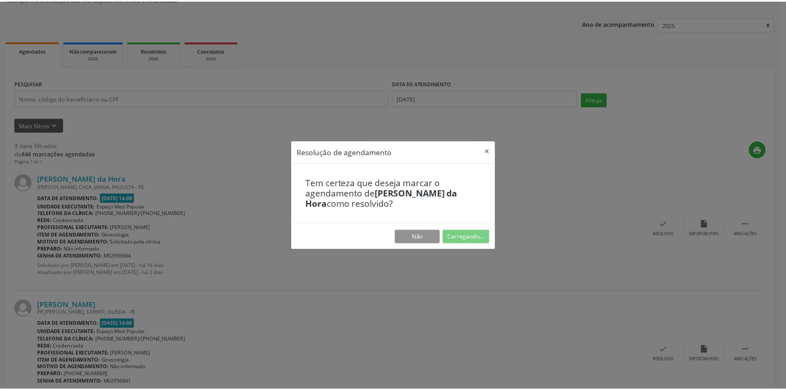
scroll to position [0, 0]
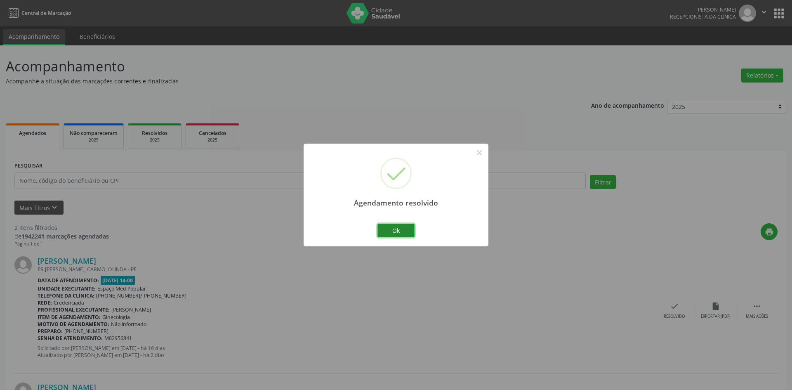
click at [392, 232] on button "Ok" at bounding box center [395, 231] width 37 height 14
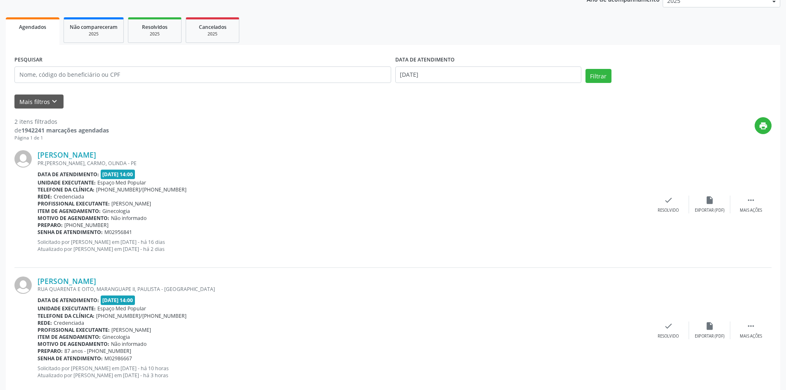
scroll to position [124, 0]
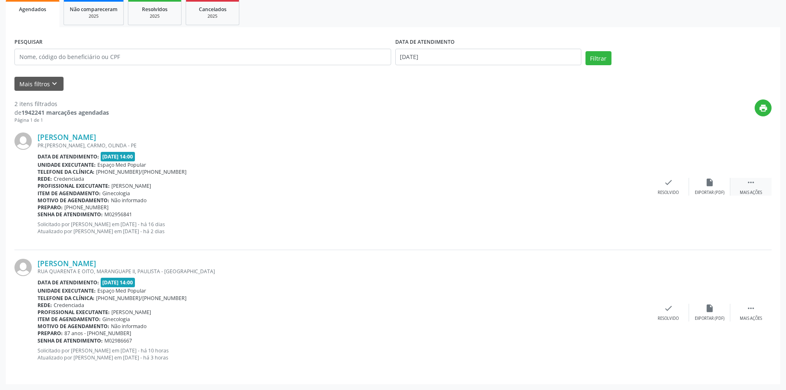
click at [744, 183] on div " Mais ações" at bounding box center [750, 187] width 41 height 18
click at [698, 187] on div "alarm_off Não compareceu" at bounding box center [709, 187] width 41 height 18
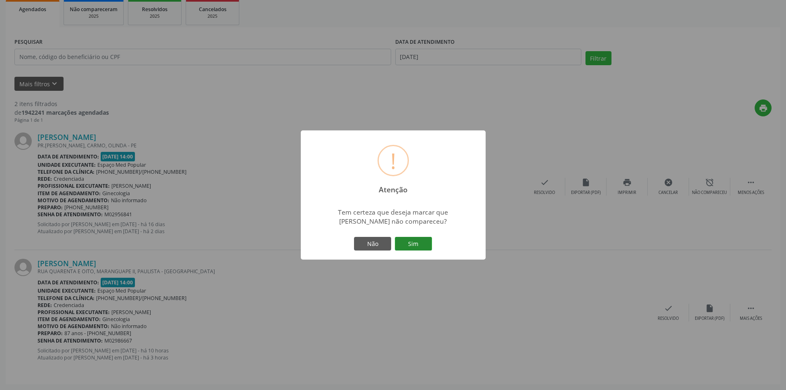
click at [424, 240] on button "Sim" at bounding box center [413, 244] width 37 height 14
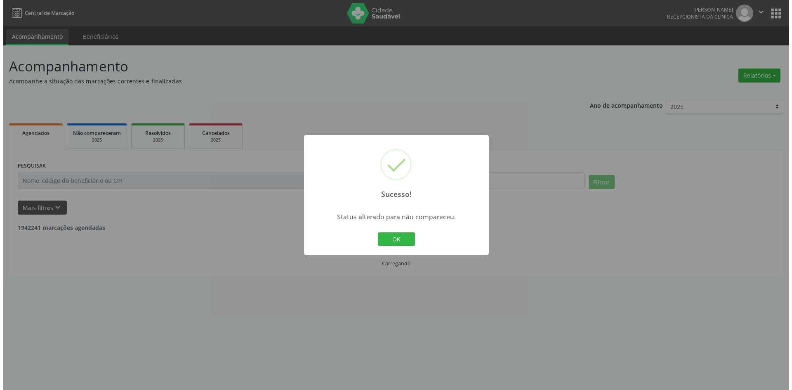
scroll to position [0, 0]
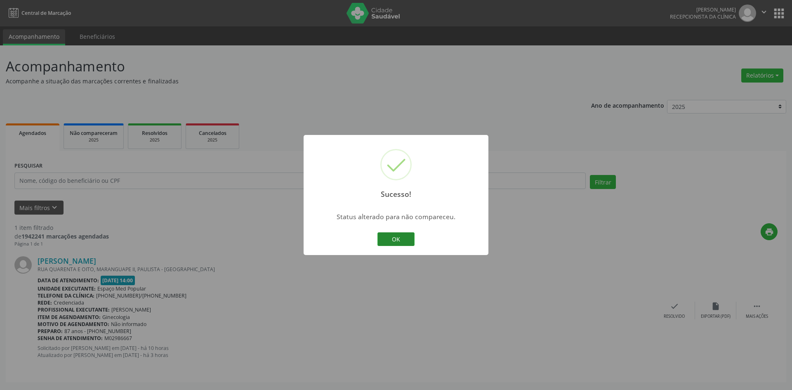
click at [387, 236] on button "OK" at bounding box center [395, 239] width 37 height 14
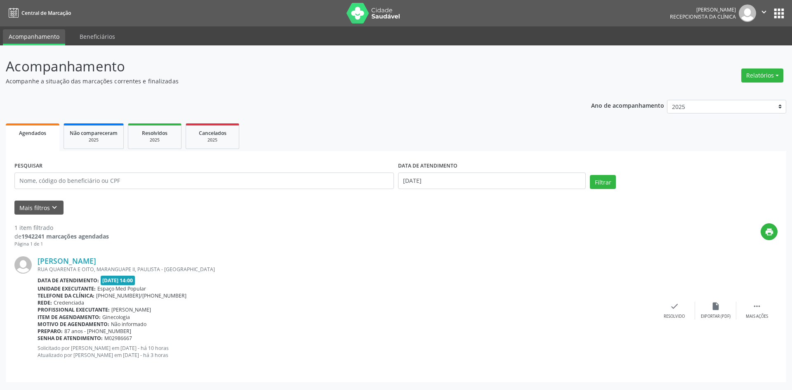
click at [672, 300] on div "[PERSON_NAME] RUA QUARENTA E OITO, MARANGUAPE II, PAULISTA - [GEOGRAPHIC_DATA] …" at bounding box center [395, 309] width 763 height 125
click at [670, 306] on icon "check" at bounding box center [674, 305] width 9 height 9
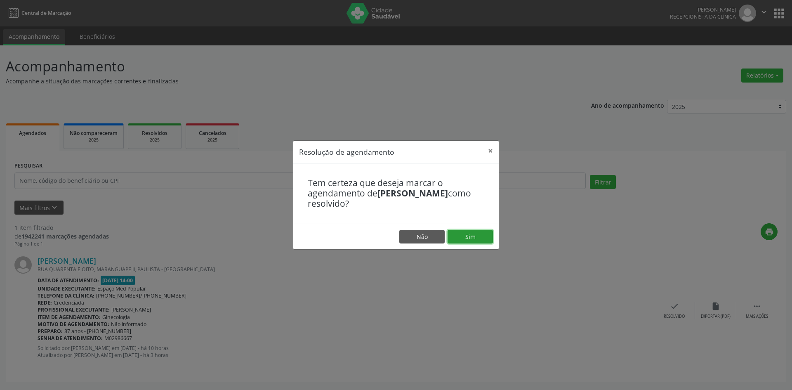
click at [455, 232] on button "Sim" at bounding box center [469, 237] width 45 height 14
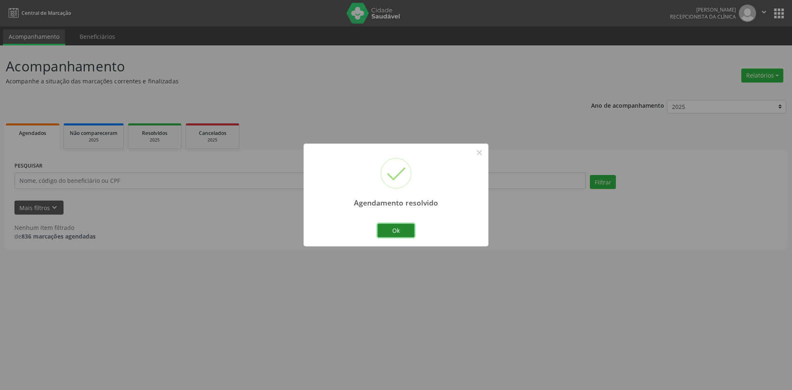
click at [396, 231] on button "Ok" at bounding box center [395, 231] width 37 height 14
